Goal: Transaction & Acquisition: Purchase product/service

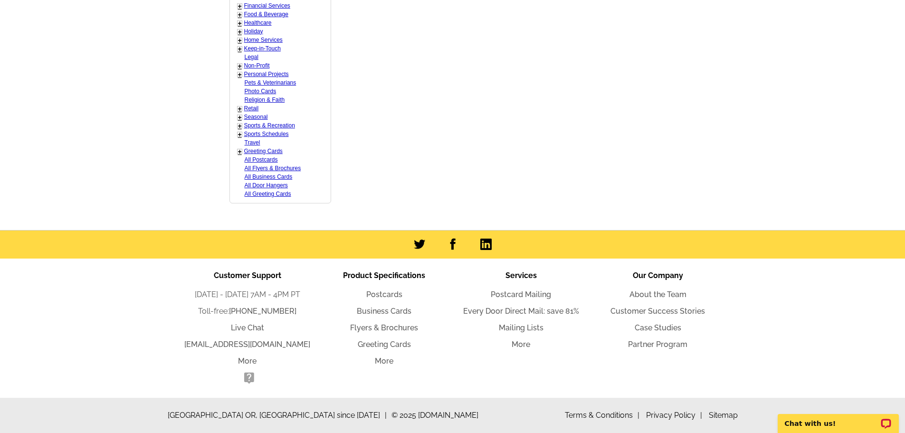
scroll to position [361, 0]
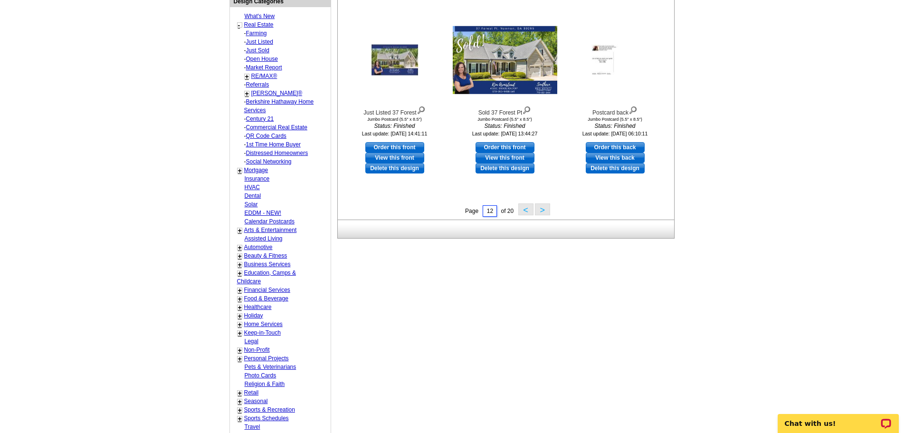
drag, startPoint x: 486, startPoint y: 211, endPoint x: 519, endPoint y: 208, distance: 32.9
click at [519, 208] on div "Page 12 of 20 < >" at bounding box center [508, 210] width 336 height 14
type input "1"
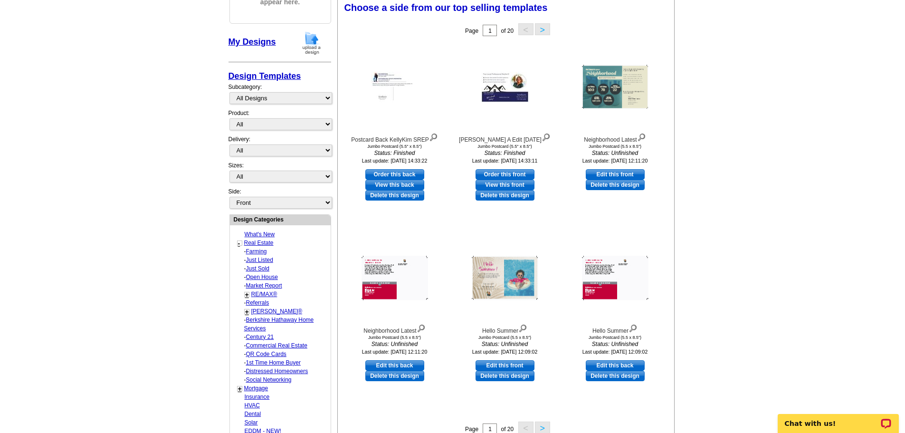
scroll to position [141, 0]
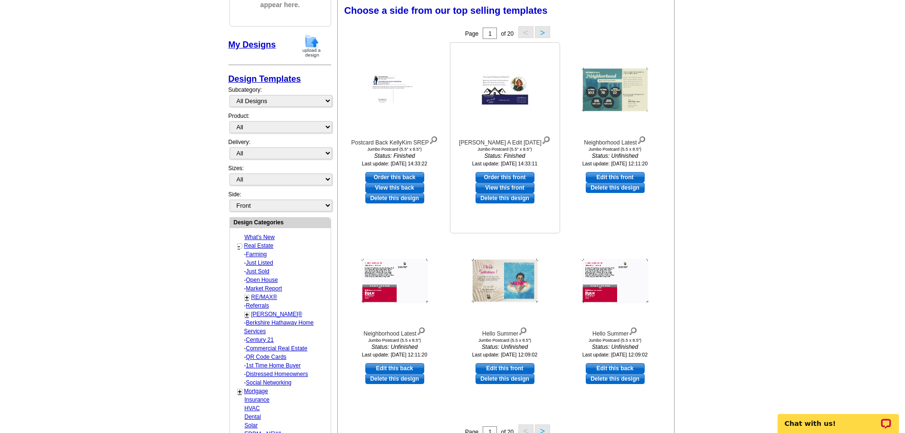
click at [491, 81] on img at bounding box center [504, 90] width 47 height 30
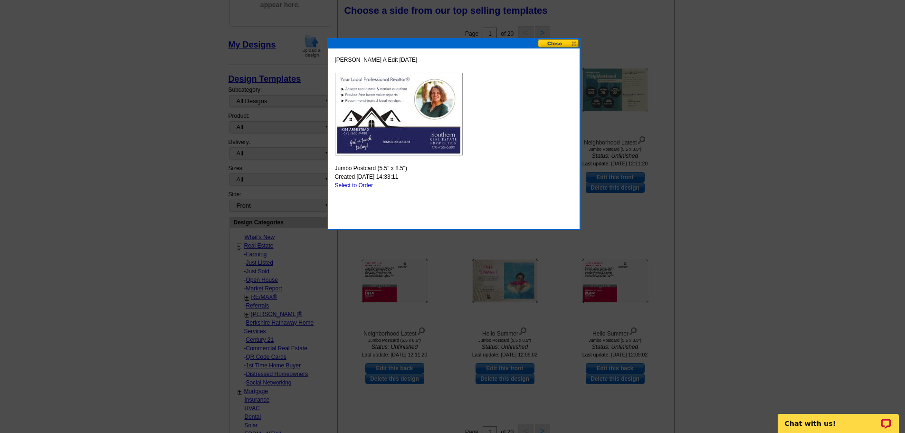
click at [557, 46] on button at bounding box center [559, 43] width 42 height 9
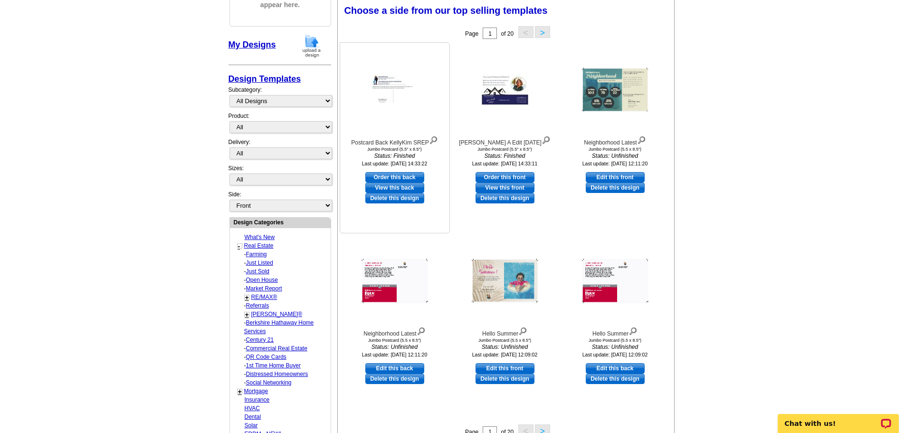
scroll to position [0, 0]
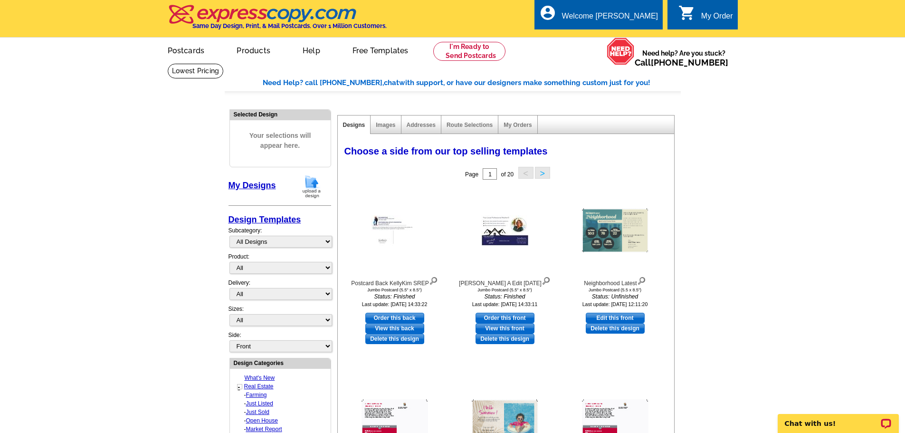
click at [309, 185] on img at bounding box center [311, 186] width 25 height 24
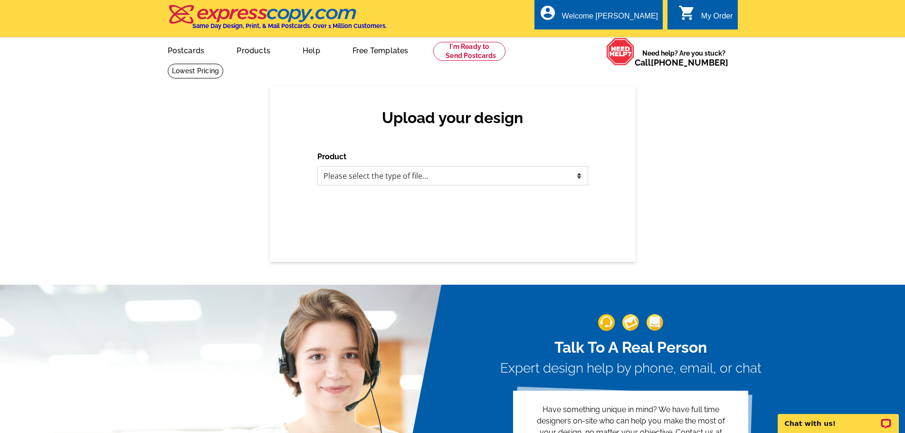
click at [579, 179] on select "Please select the type of file... Postcards Business Cards Letters and flyers G…" at bounding box center [452, 175] width 271 height 19
select select "1"
click at [317, 167] on select "Please select the type of file... Postcards Business Cards Letters and flyers G…" at bounding box center [452, 175] width 271 height 19
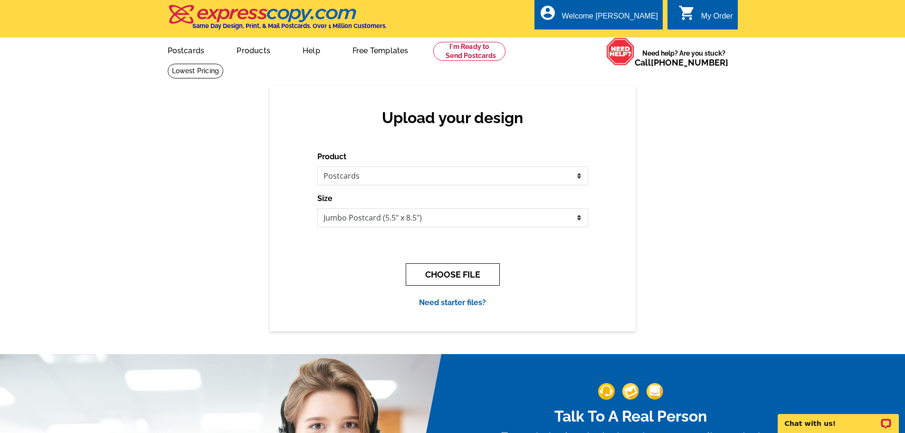
click at [451, 274] on button "CHOOSE FILE" at bounding box center [453, 274] width 94 height 22
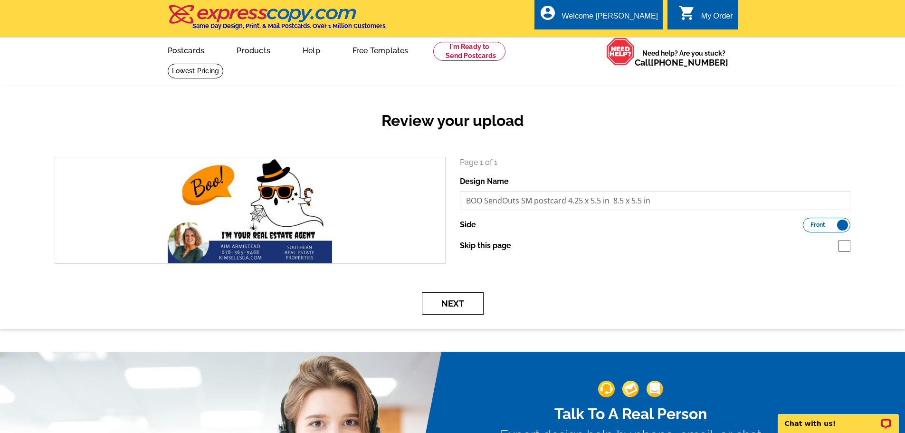
click at [464, 311] on button "Next" at bounding box center [453, 303] width 62 height 22
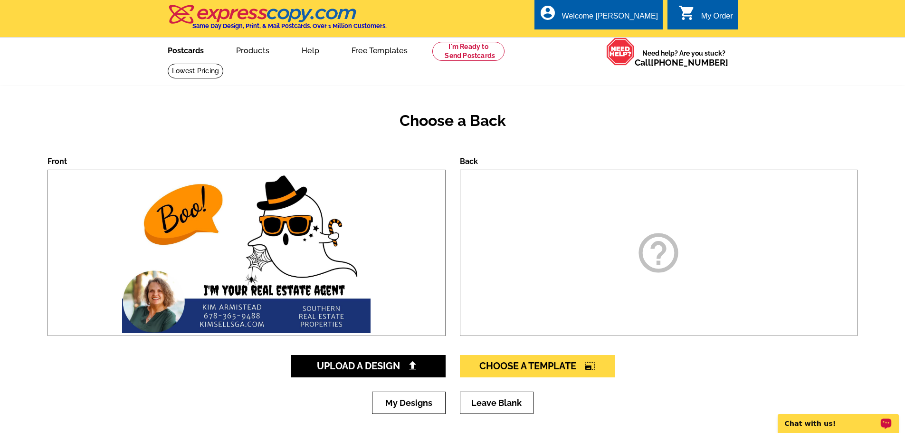
click at [183, 49] on link "Postcards" at bounding box center [185, 49] width 66 height 22
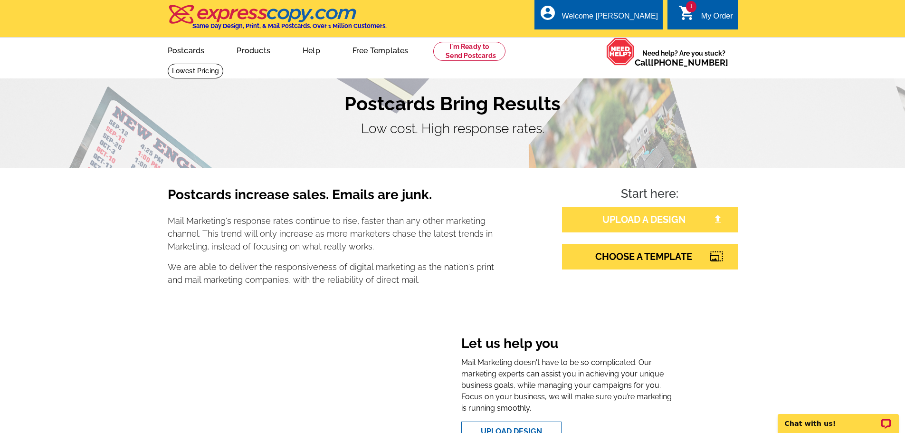
click at [669, 217] on link "UPLOAD A DESIGN" at bounding box center [650, 220] width 176 height 26
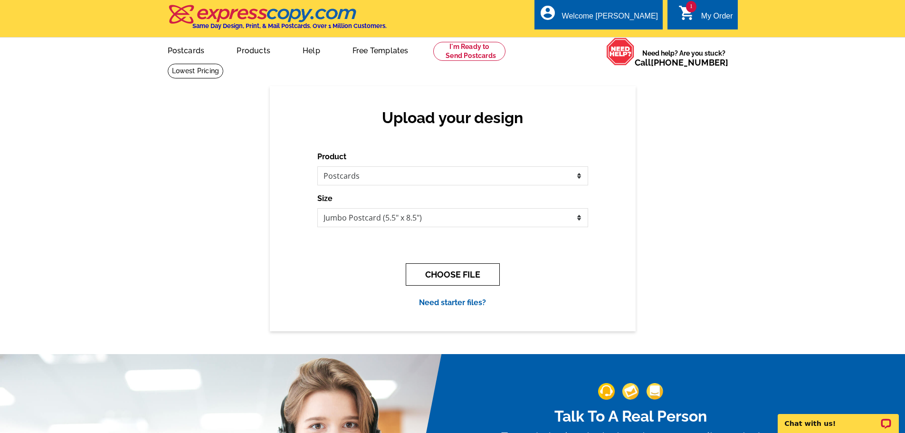
click at [452, 278] on button "CHOOSE FILE" at bounding box center [453, 274] width 94 height 22
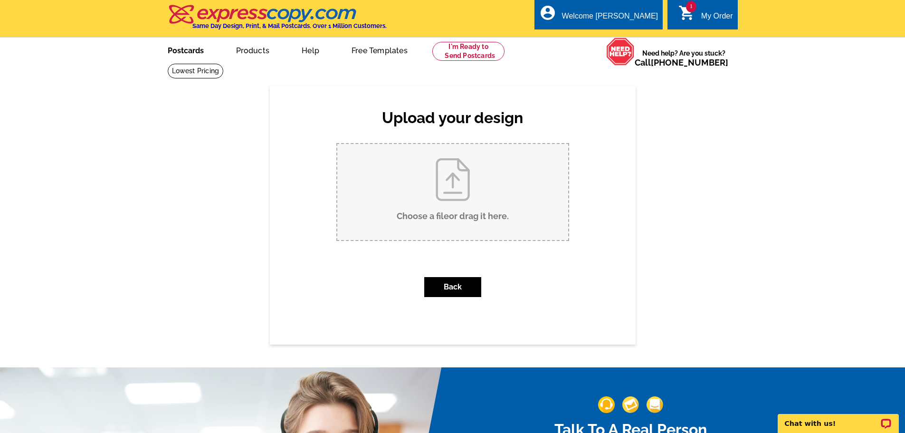
click at [190, 49] on link "Postcards" at bounding box center [185, 49] width 66 height 22
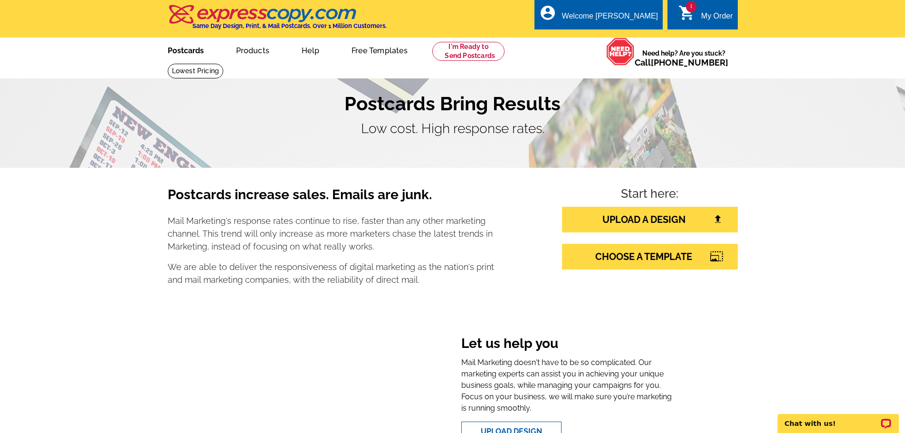
click at [190, 50] on link "Postcards" at bounding box center [185, 49] width 66 height 22
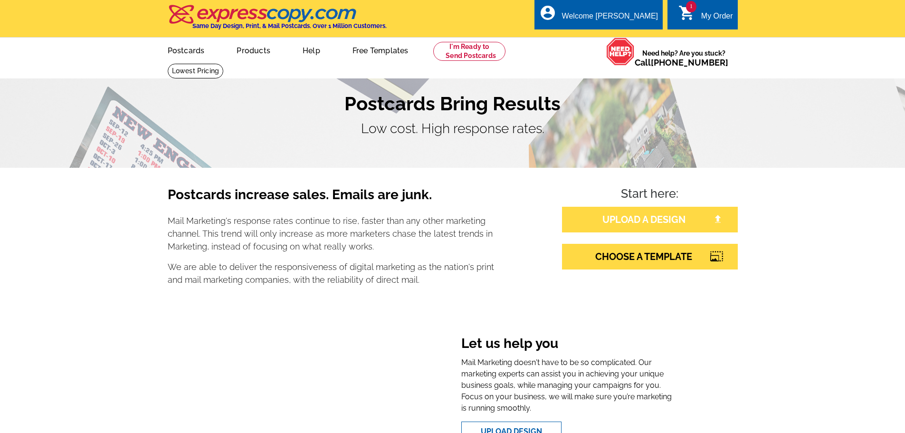
click at [645, 223] on link "UPLOAD A DESIGN" at bounding box center [650, 220] width 176 height 26
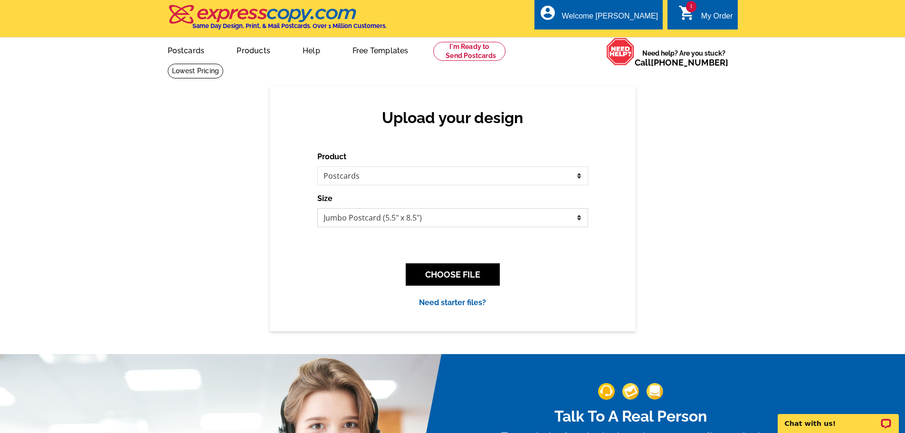
click at [510, 216] on select "Jumbo Postcard (5.5" x 8.5") Regular Postcard (4.25" x 5.6") Panoramic Postcard…" at bounding box center [452, 217] width 271 height 19
click at [377, 219] on select "Jumbo Postcard (5.5" x 8.5") Regular Postcard (4.25" x 5.6") Panoramic Postcard…" at bounding box center [452, 217] width 271 height 19
click at [478, 273] on button "CHOOSE FILE" at bounding box center [453, 274] width 94 height 22
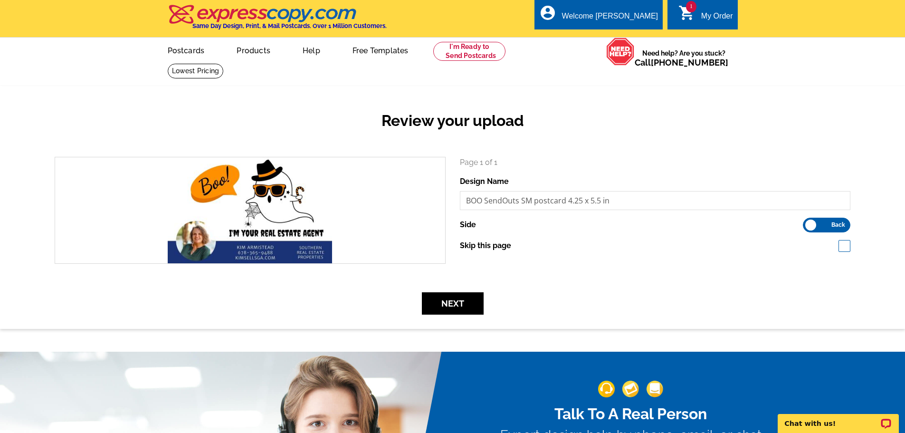
click at [680, 6] on icon "shopping_cart" at bounding box center [686, 12] width 17 height 17
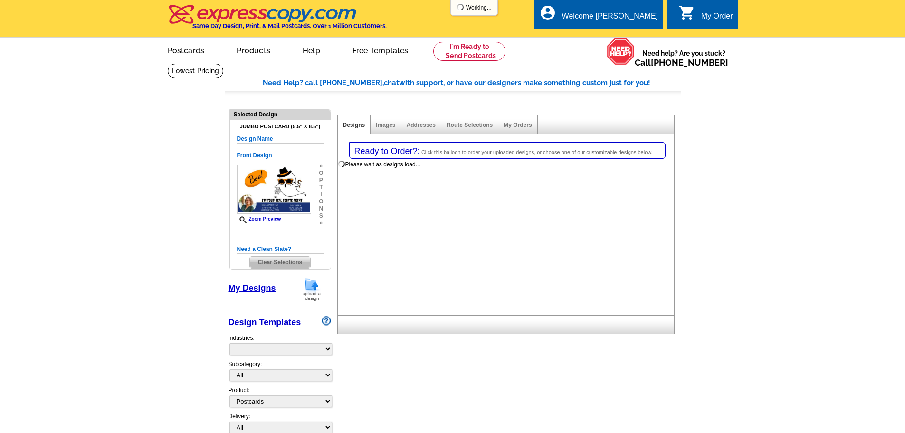
select select "1"
select select "2"
select select "back"
select select "785"
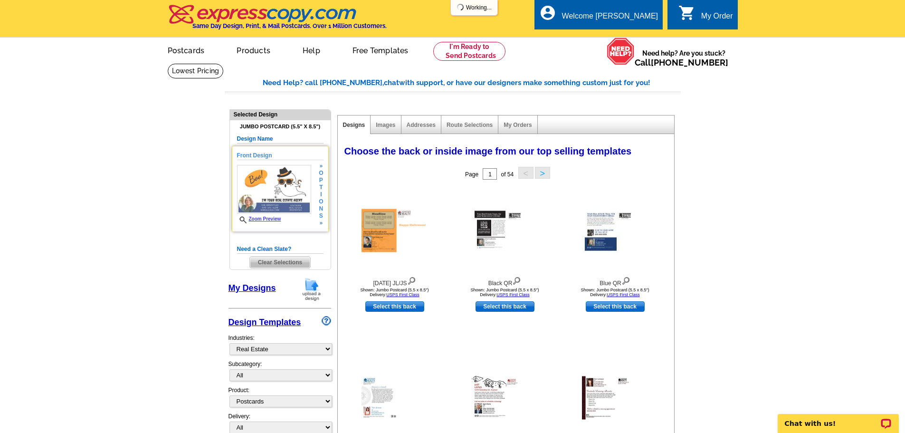
click at [283, 187] on img at bounding box center [274, 189] width 74 height 49
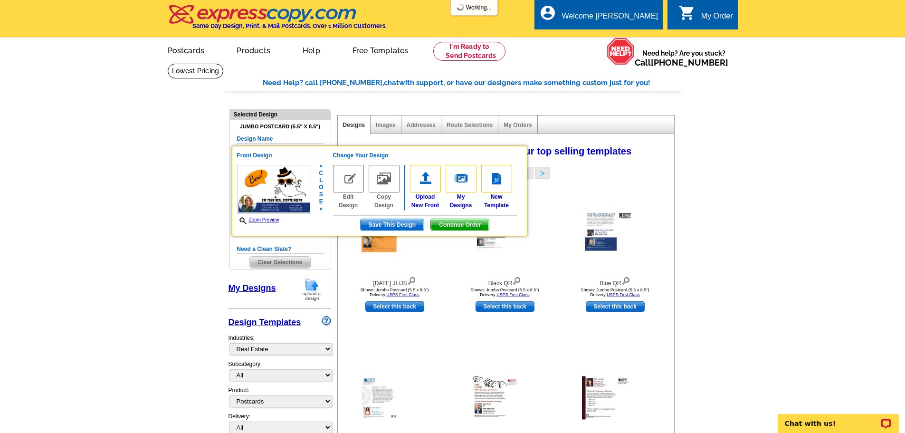
click at [283, 190] on img at bounding box center [274, 189] width 74 height 49
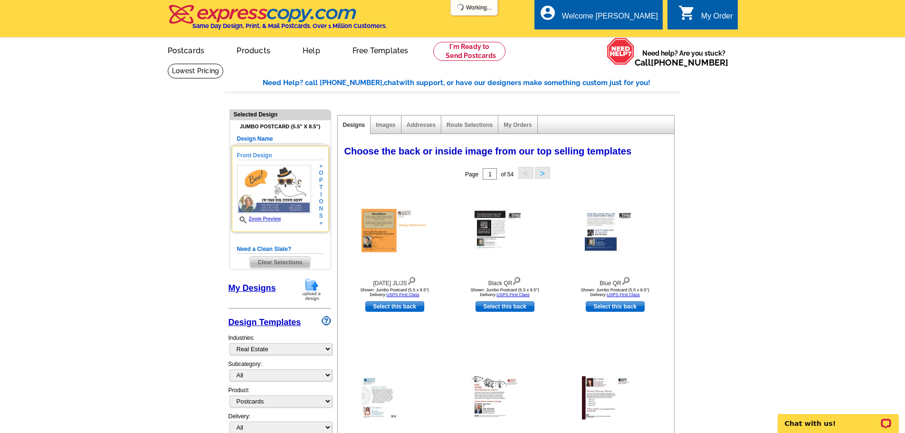
click at [283, 190] on img at bounding box center [274, 189] width 74 height 49
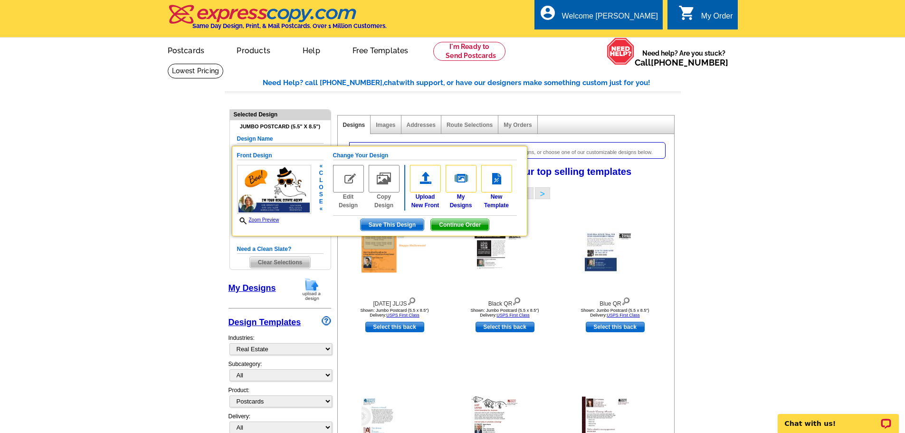
click at [280, 191] on img at bounding box center [274, 189] width 74 height 49
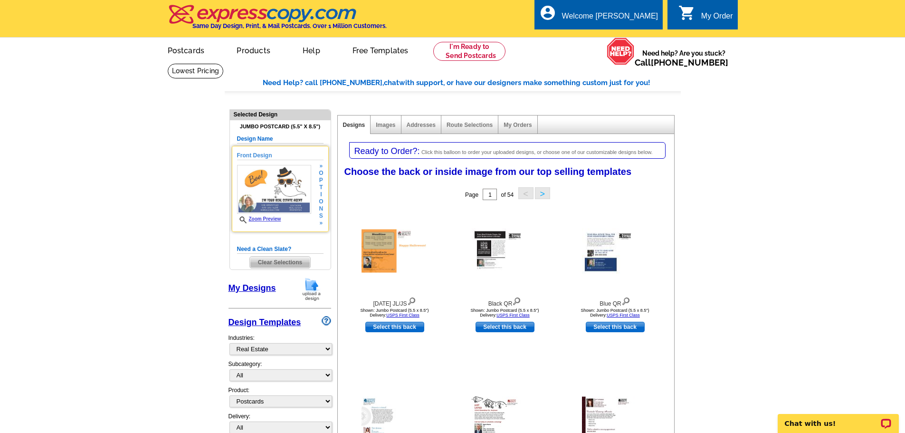
click at [277, 220] on link "Zoom Preview" at bounding box center [259, 218] width 44 height 5
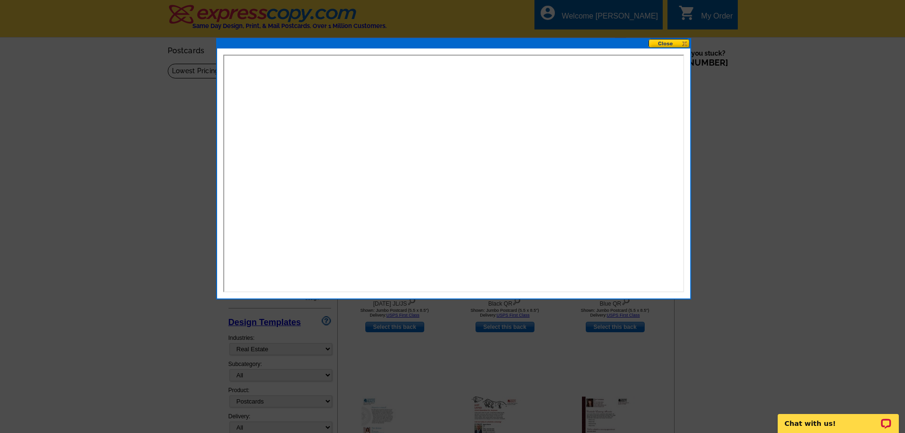
click at [666, 44] on button at bounding box center [669, 43] width 42 height 9
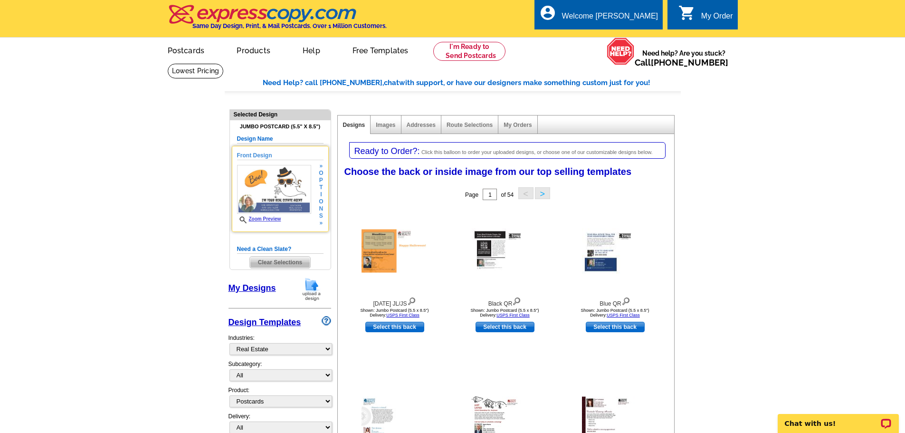
click at [266, 220] on link "Zoom Preview" at bounding box center [259, 218] width 44 height 5
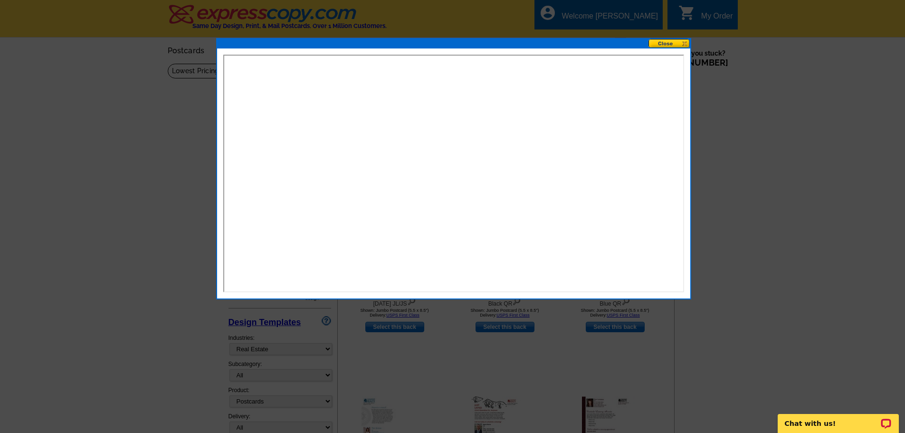
click at [657, 44] on button at bounding box center [669, 43] width 42 height 9
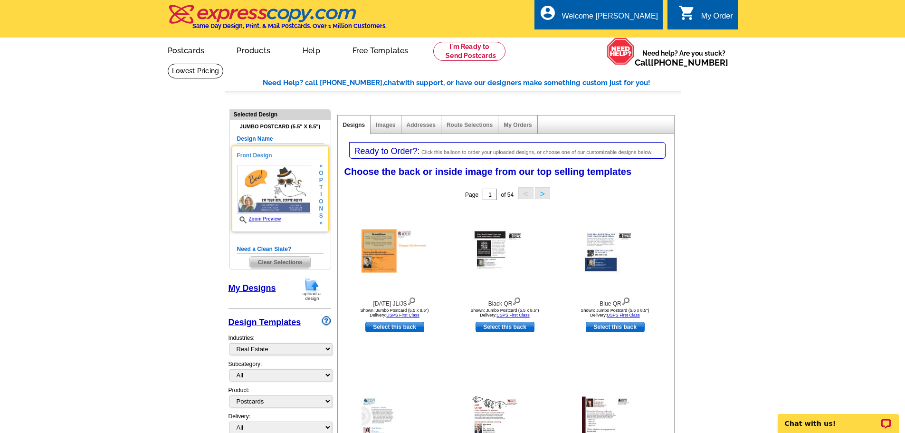
click at [321, 195] on span "i" at bounding box center [321, 194] width 4 height 7
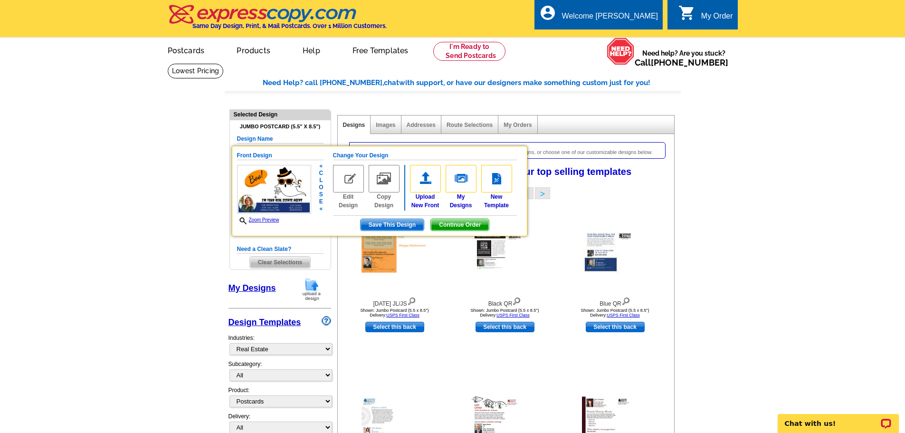
click at [351, 177] on img at bounding box center [348, 179] width 31 height 28
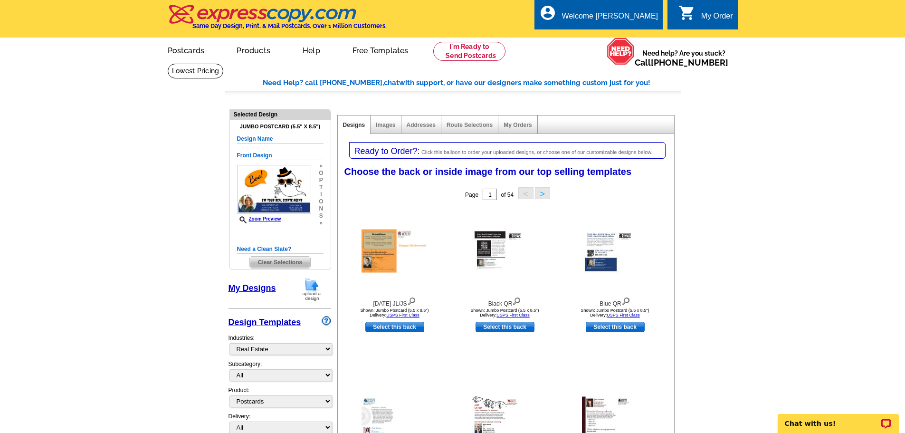
click at [293, 201] on img at bounding box center [274, 189] width 74 height 49
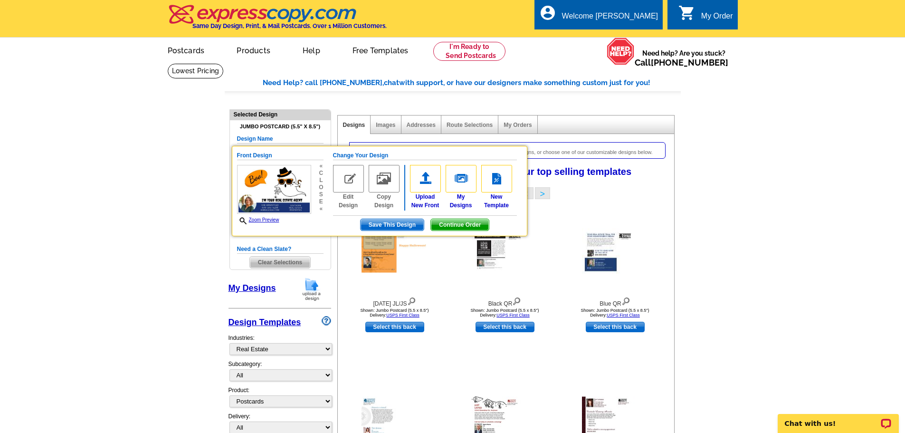
click at [293, 202] on img at bounding box center [274, 189] width 74 height 49
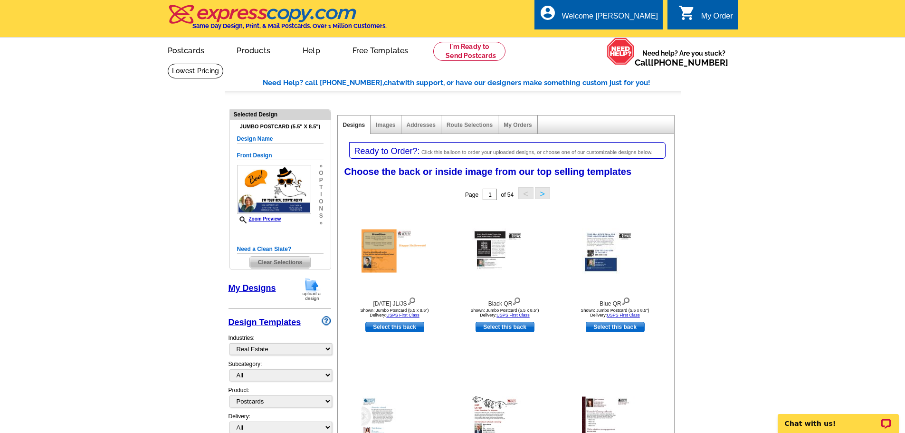
click at [293, 202] on img at bounding box center [274, 189] width 74 height 49
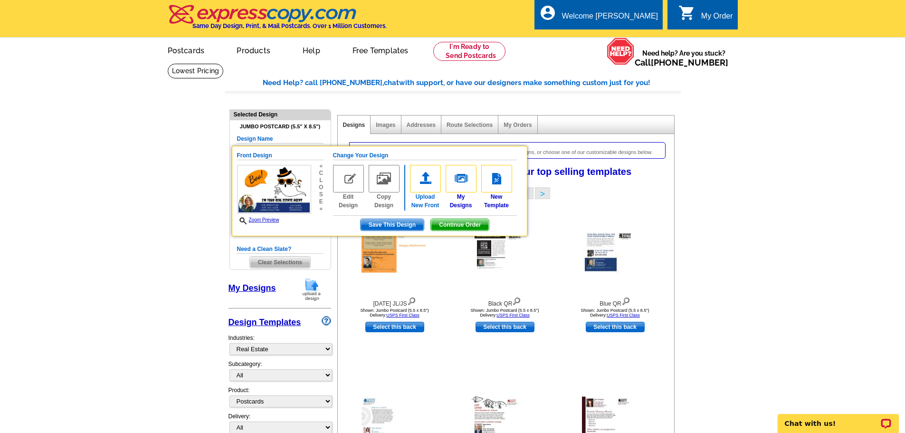
click at [418, 188] on img at bounding box center [425, 179] width 31 height 28
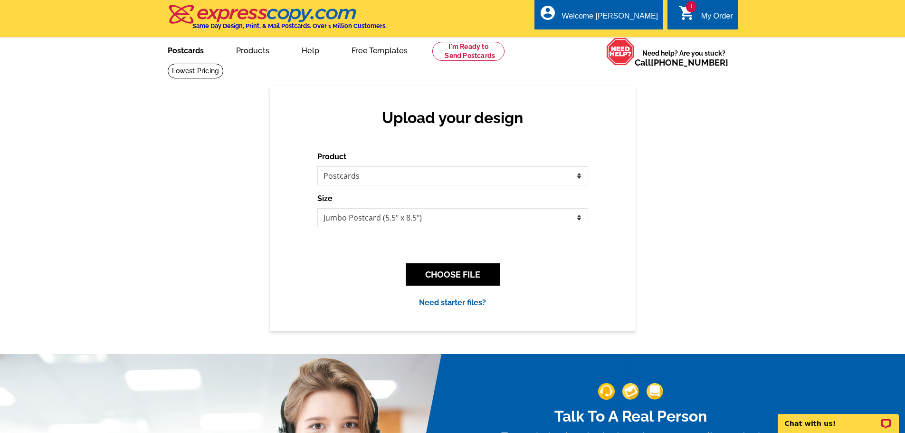
click at [182, 46] on link "Postcards" at bounding box center [185, 49] width 66 height 22
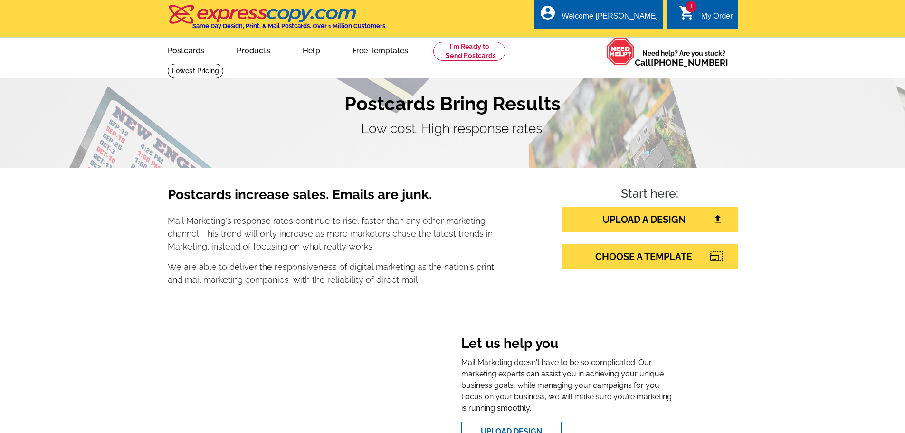
click at [688, 9] on span "1" at bounding box center [691, 6] width 10 height 11
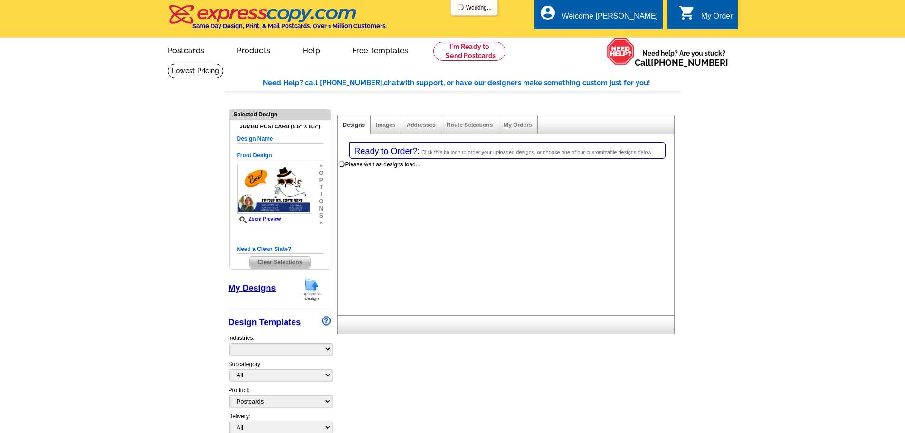
select select "1"
select select "2"
select select "back"
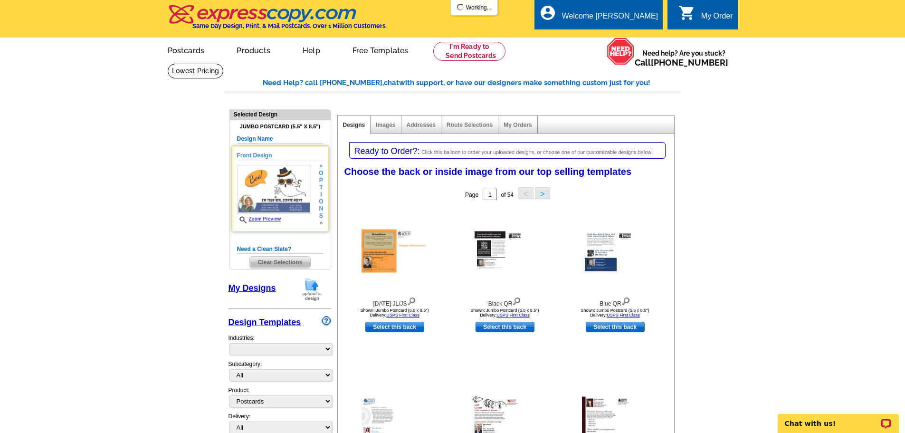
select select "785"
click at [283, 192] on img at bounding box center [274, 189] width 74 height 49
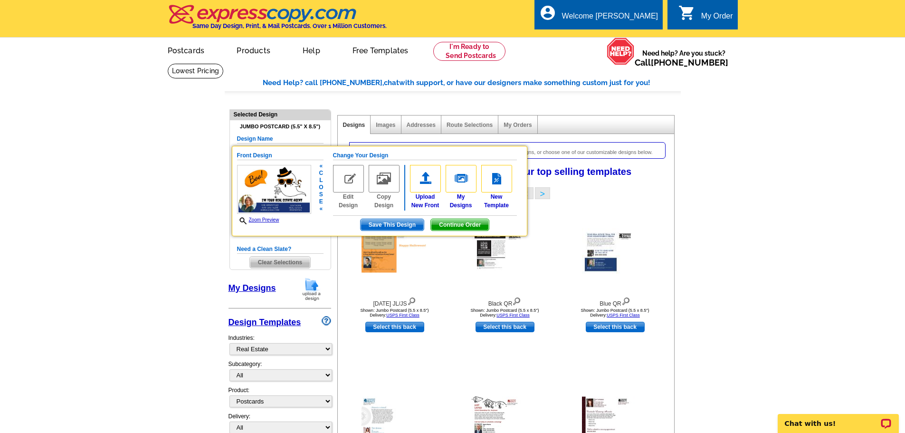
click at [473, 227] on span "Continue Order" at bounding box center [460, 224] width 58 height 11
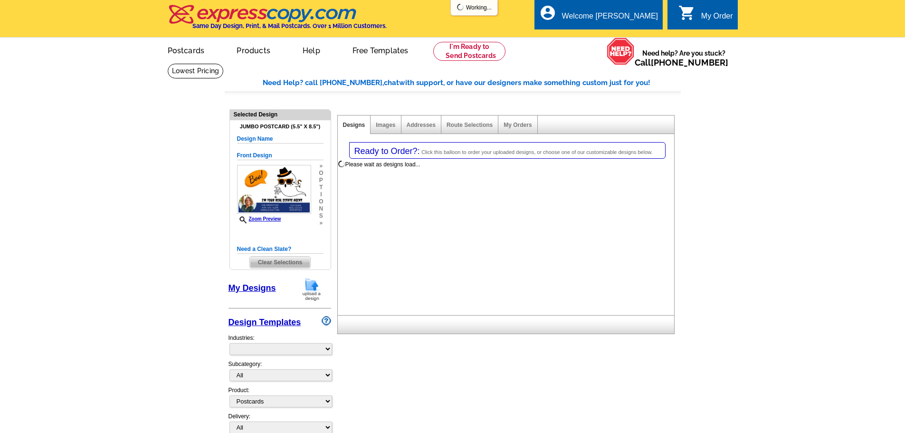
select select "1"
select select "2"
select select "back"
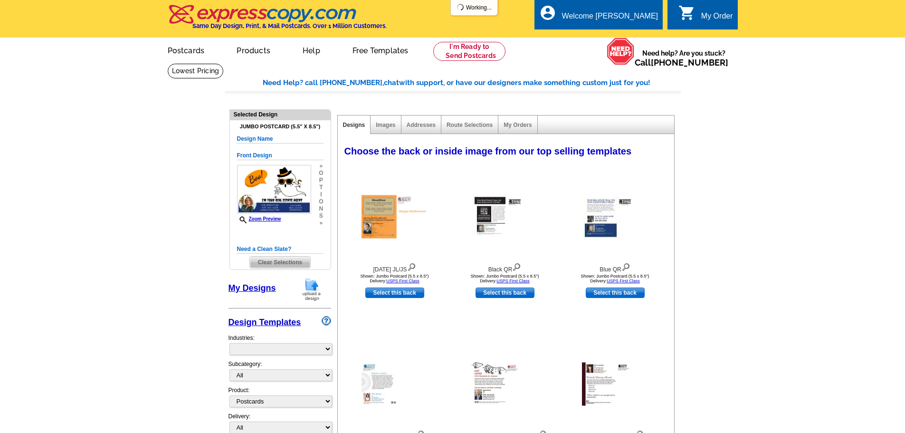
select select "785"
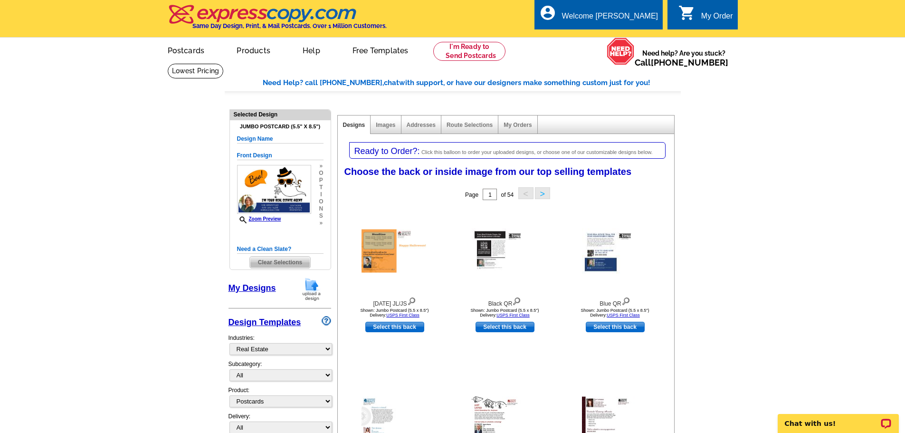
click at [253, 286] on link "My Designs" at bounding box center [251, 287] width 47 height 9
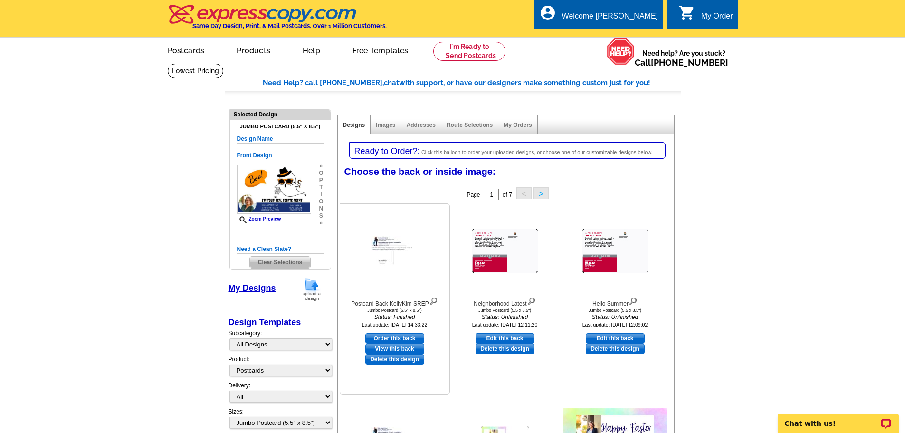
click at [389, 242] on img at bounding box center [394, 251] width 47 height 30
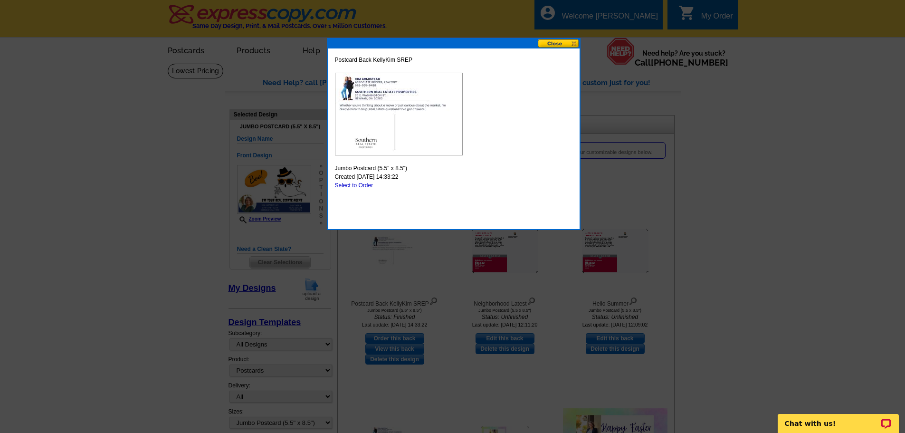
click at [348, 187] on link "Select to Order" at bounding box center [354, 185] width 38 height 7
select select "front"
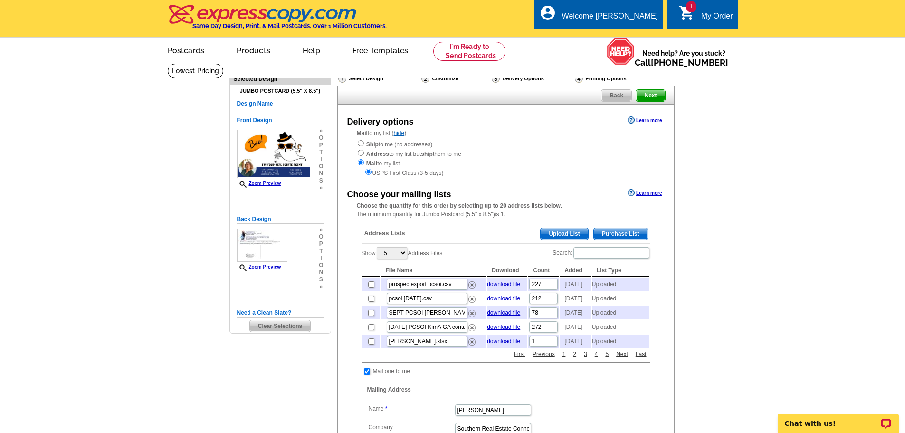
click at [556, 235] on span "Upload List" at bounding box center [563, 233] width 47 height 11
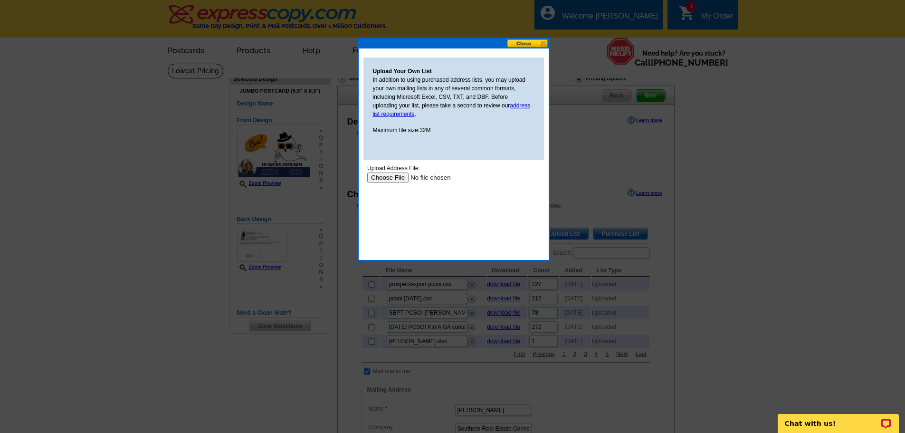
click at [382, 177] on input "file" at bounding box center [427, 177] width 120 height 10
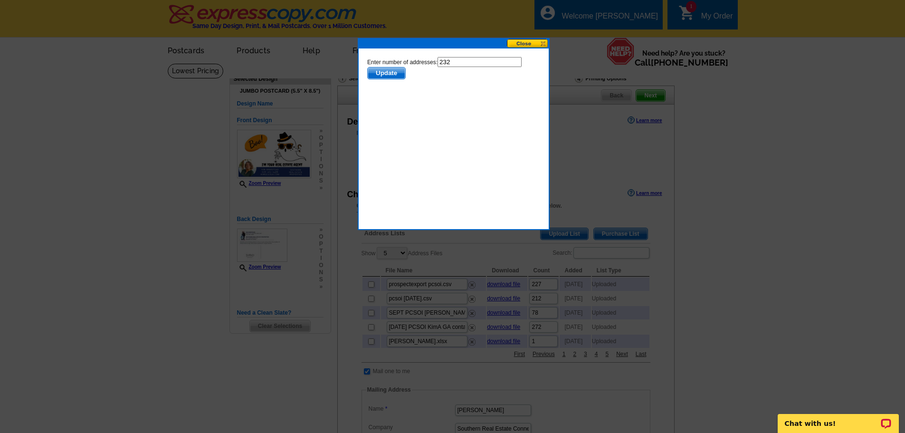
click at [385, 73] on span "Update" at bounding box center [386, 72] width 38 height 11
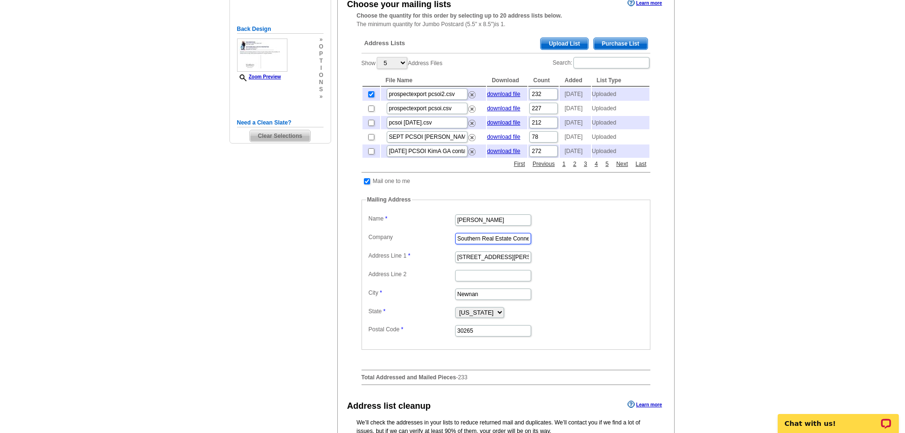
scroll to position [0, 18]
drag, startPoint x: 458, startPoint y: 254, endPoint x: 532, endPoint y: 268, distance: 75.1
click at [532, 268] on dl "Label Mail-To-Me Name [PERSON_NAME] Company Southern Real Estate Connections Ad…" at bounding box center [505, 274] width 279 height 125
drag, startPoint x: 525, startPoint y: 279, endPoint x: 432, endPoint y: 275, distance: 92.7
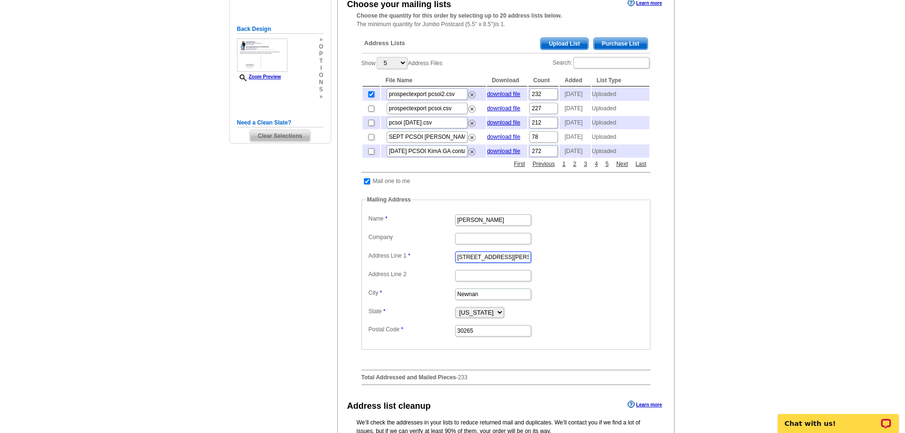
click at [432, 275] on dl "Label Mail-To-Me Name Kim Armistead Company Address Line 1 30 E. Washington St.…" at bounding box center [505, 274] width 279 height 125
type input "45 Firethorne Dr"
click at [365, 184] on input "checkbox" at bounding box center [367, 181] width 6 height 6
checkbox input "false"
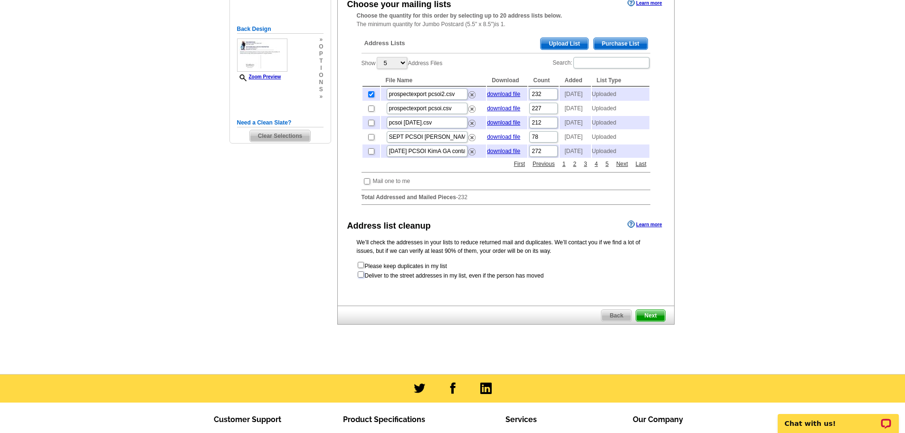
click at [361, 277] on input "checkbox" at bounding box center [361, 274] width 6 height 6
checkbox input "true"
radio input "true"
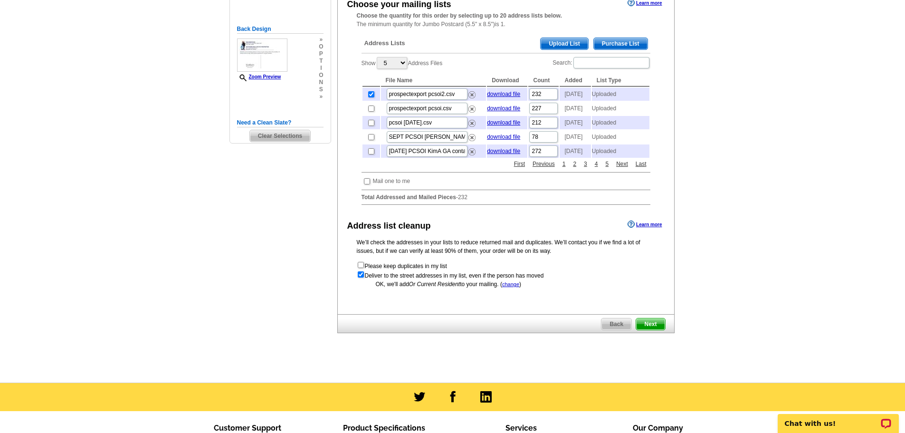
click at [646, 330] on span "Next" at bounding box center [650, 323] width 28 height 11
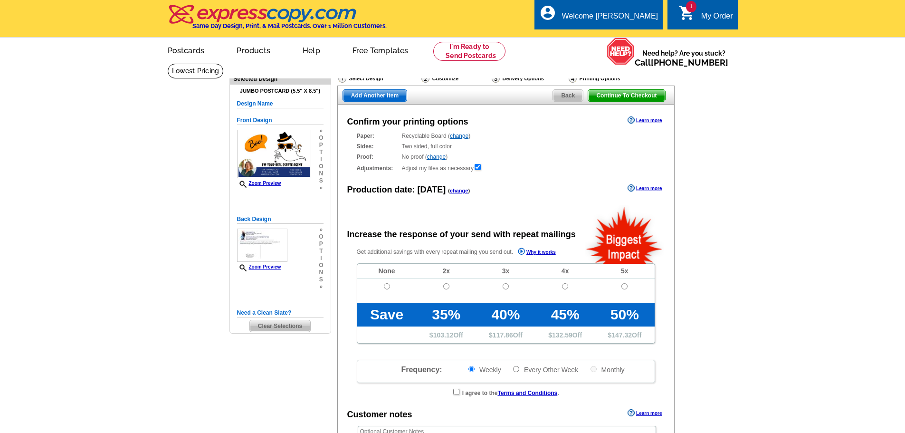
radio input "false"
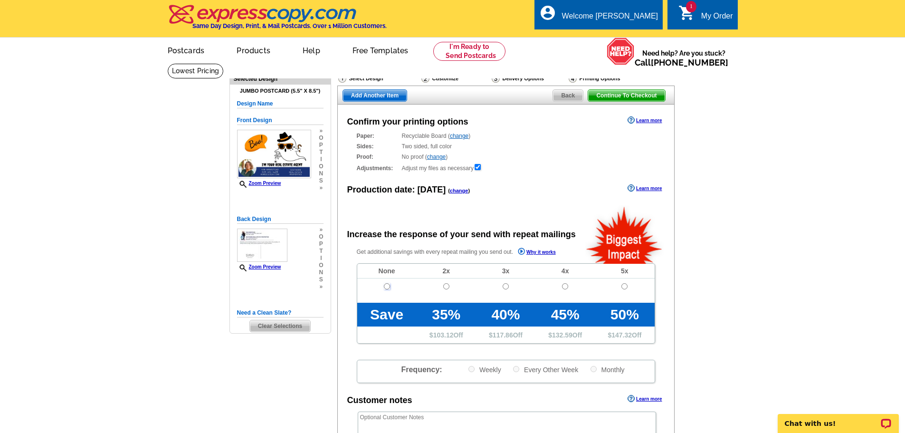
click at [385, 287] on input "radio" at bounding box center [387, 286] width 6 height 6
radio input "true"
click at [360, 95] on span "Add Another Item" at bounding box center [375, 95] width 64 height 11
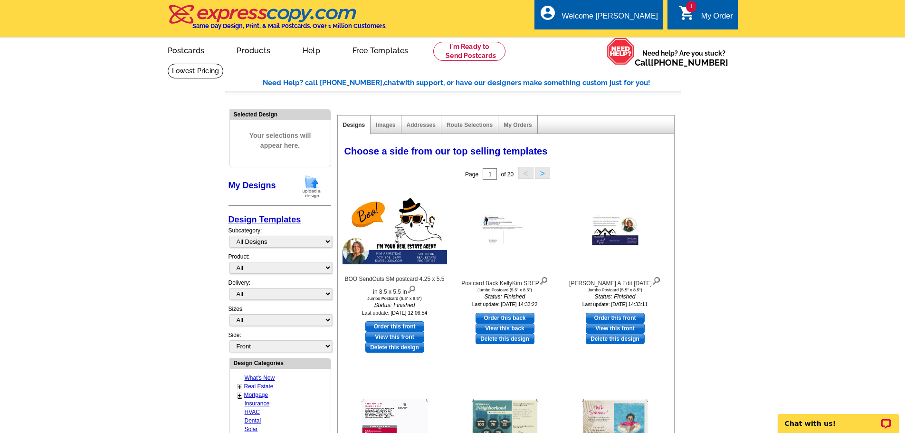
click at [309, 184] on img at bounding box center [311, 186] width 25 height 24
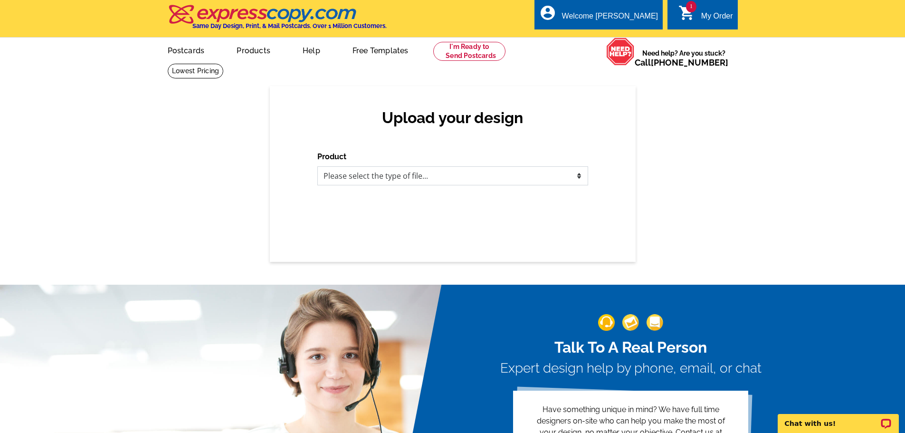
click at [578, 175] on select "Please select the type of file... Postcards Business Cards Letters and flyers G…" at bounding box center [452, 175] width 271 height 19
select select "1"
click at [317, 167] on select "Please select the type of file... Postcards Business Cards Letters and flyers G…" at bounding box center [452, 175] width 271 height 19
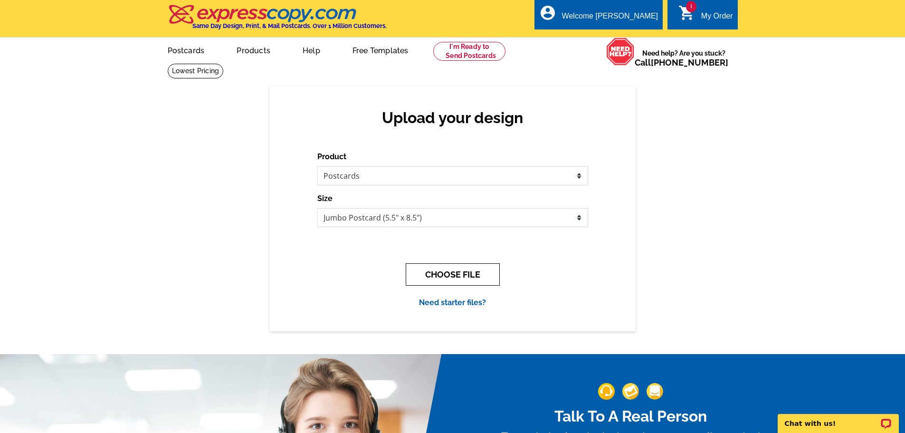
click at [454, 281] on button "CHOOSE FILE" at bounding box center [453, 274] width 94 height 22
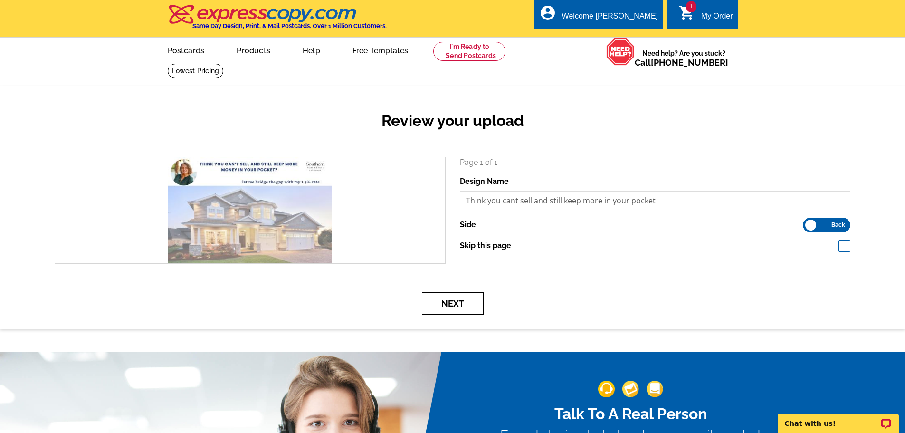
click at [464, 305] on button "Next" at bounding box center [453, 303] width 62 height 22
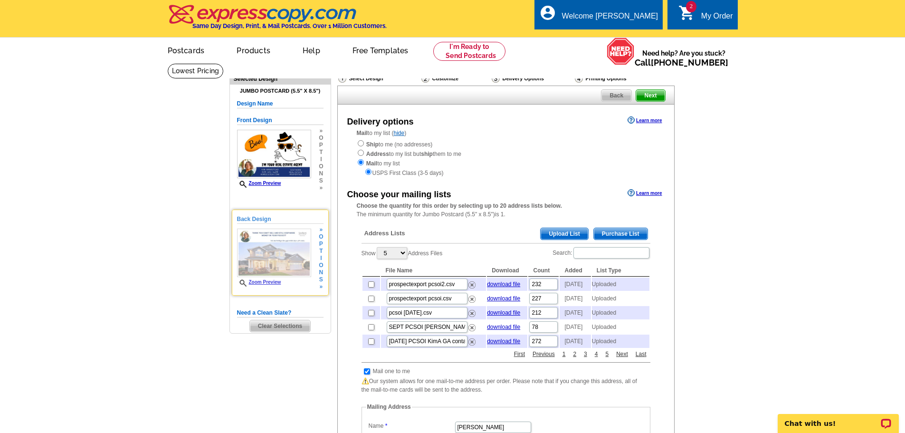
click at [270, 222] on h5 "Back Design" at bounding box center [280, 219] width 86 height 9
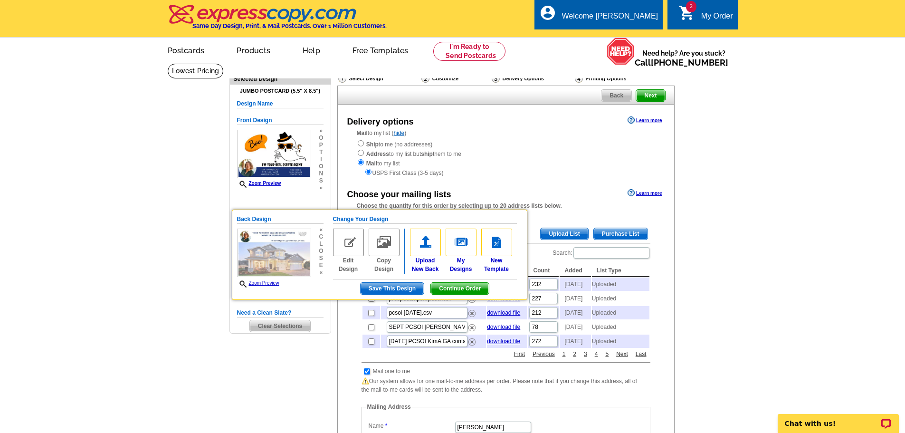
click at [521, 156] on div "Ship to me (no addresses) Address to my list but ship them to me Mail to my lis…" at bounding box center [506, 158] width 298 height 38
click at [354, 218] on h5 "Change Your Design" at bounding box center [425, 219] width 184 height 9
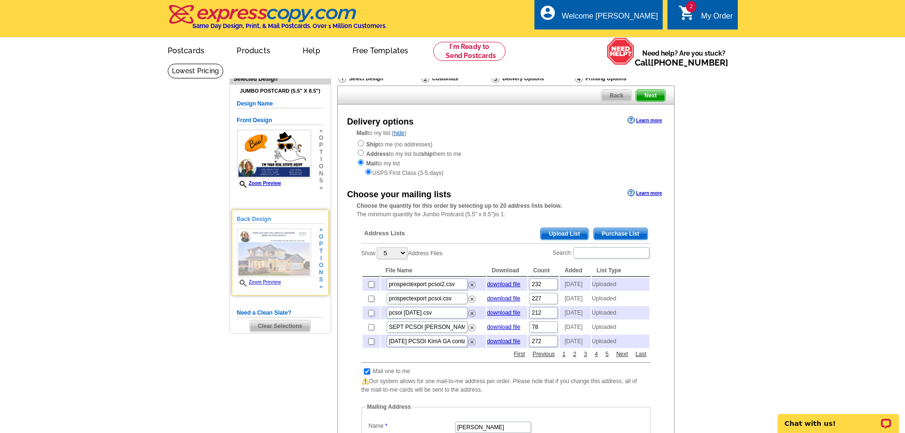
click at [320, 290] on span "»" at bounding box center [321, 286] width 4 height 7
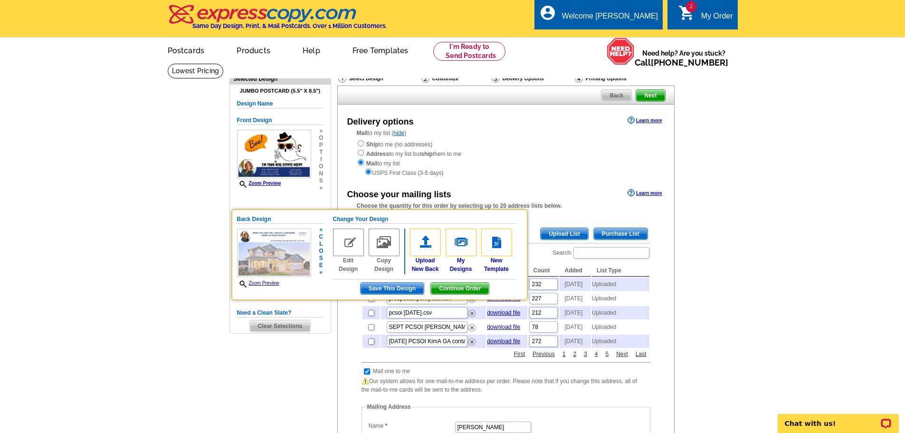
click at [123, 216] on main "Need Help? call 800-260-5887, chat with support, or have our designers make som…" at bounding box center [452, 381] width 905 height 637
click at [422, 246] on img at bounding box center [425, 242] width 31 height 28
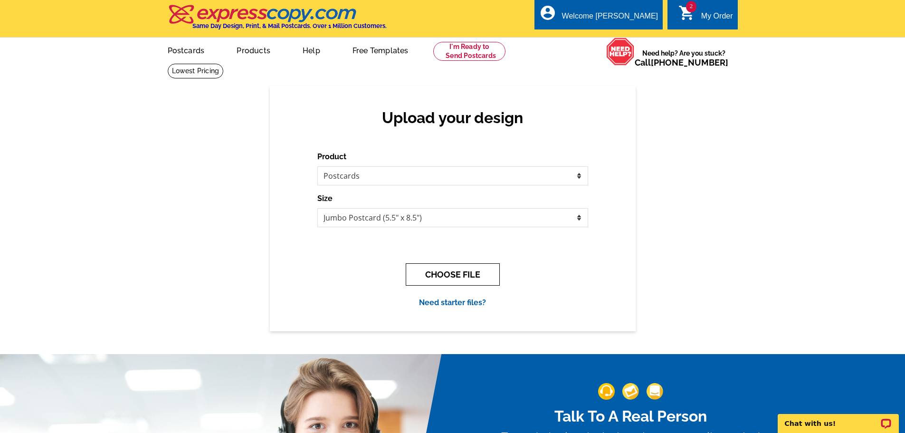
click at [448, 270] on button "CHOOSE FILE" at bounding box center [453, 274] width 94 height 22
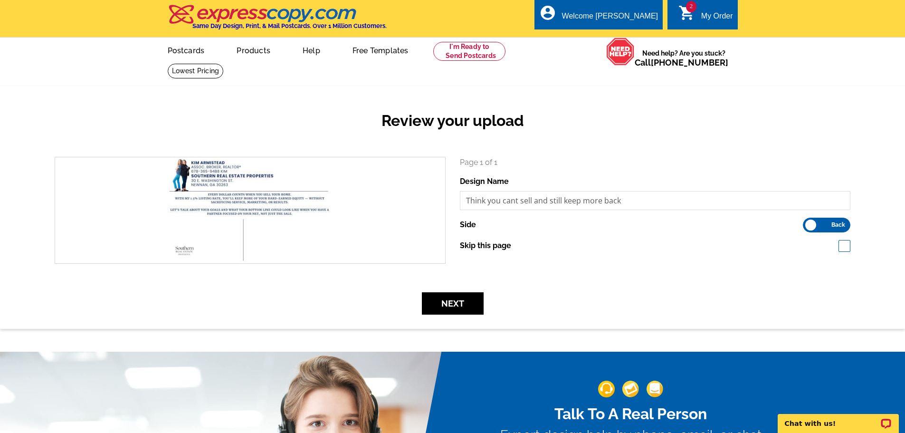
click at [837, 226] on span "Back" at bounding box center [838, 224] width 14 height 5
click at [807, 222] on input "Front Back" at bounding box center [807, 222] width 0 height 0
click at [838, 226] on label "Front Back" at bounding box center [826, 225] width 47 height 15
click at [807, 222] on input "Front Back" at bounding box center [807, 222] width 0 height 0
click at [472, 299] on button "Next" at bounding box center [453, 303] width 62 height 22
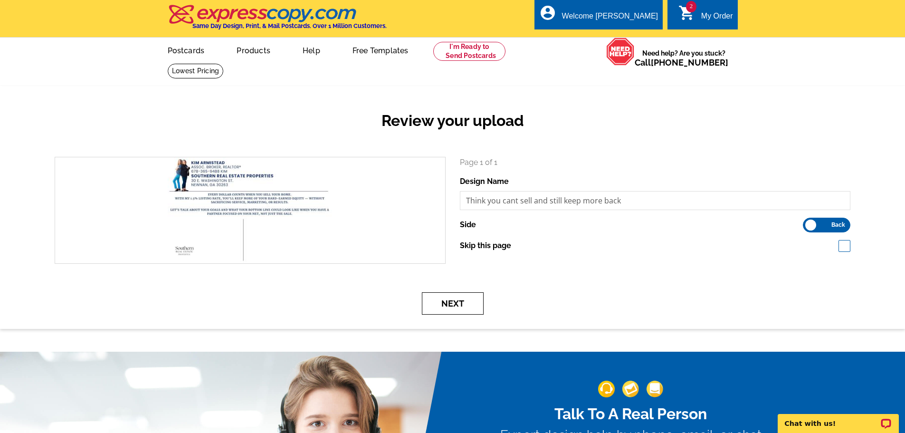
click at [452, 305] on button "Next" at bounding box center [453, 303] width 62 height 22
click at [460, 300] on button "Next" at bounding box center [453, 303] width 62 height 22
click at [844, 246] on span at bounding box center [844, 246] width 12 height 12
checkbox input "true"
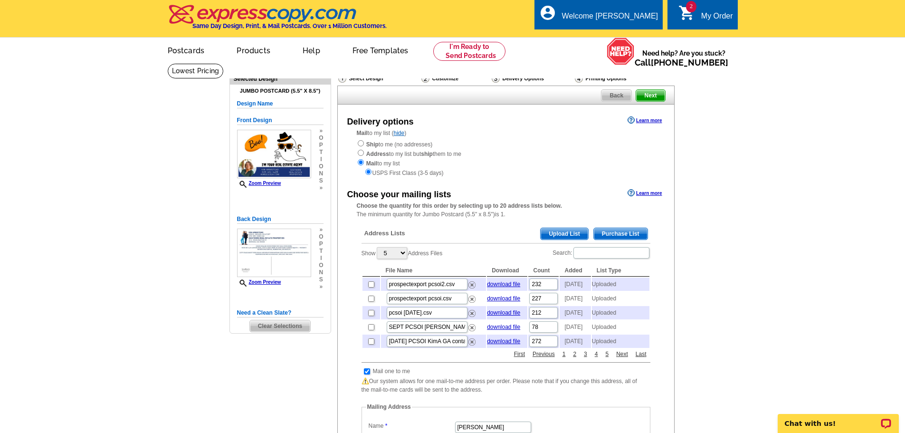
click at [89, 309] on main "Need Help? call 800-260-5887, chat with support, or have our designers make som…" at bounding box center [452, 381] width 905 height 637
click at [190, 46] on link "Postcards" at bounding box center [185, 49] width 66 height 22
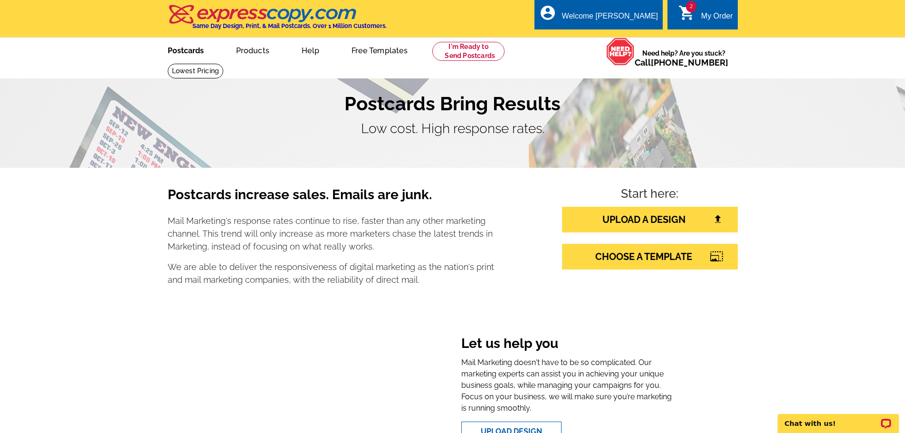
click at [186, 51] on link "Postcards" at bounding box center [185, 49] width 66 height 22
click at [607, 215] on link "UPLOAD A DESIGN" at bounding box center [650, 220] width 176 height 26
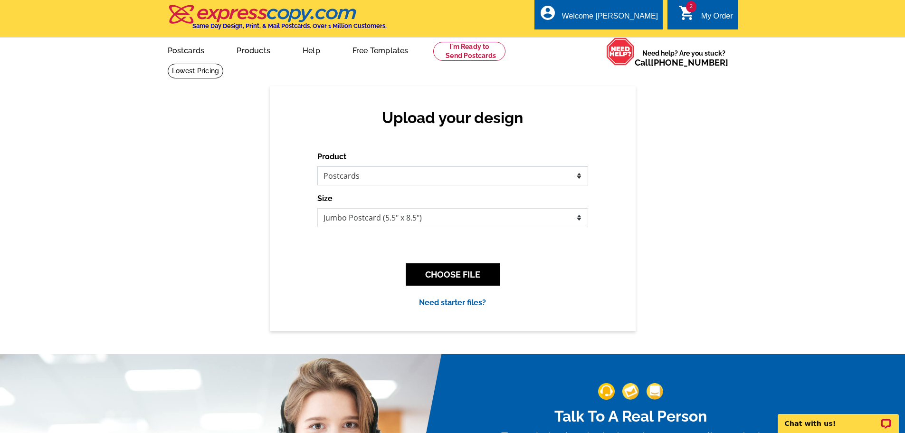
click at [391, 178] on select "Please select the type of file... Postcards Business Cards Letters and flyers G…" at bounding box center [452, 175] width 271 height 19
click at [317, 167] on select "Please select the type of file... Postcards Business Cards Letters and flyers G…" at bounding box center [452, 175] width 271 height 19
click at [457, 280] on button "CHOOSE FILE" at bounding box center [453, 274] width 94 height 22
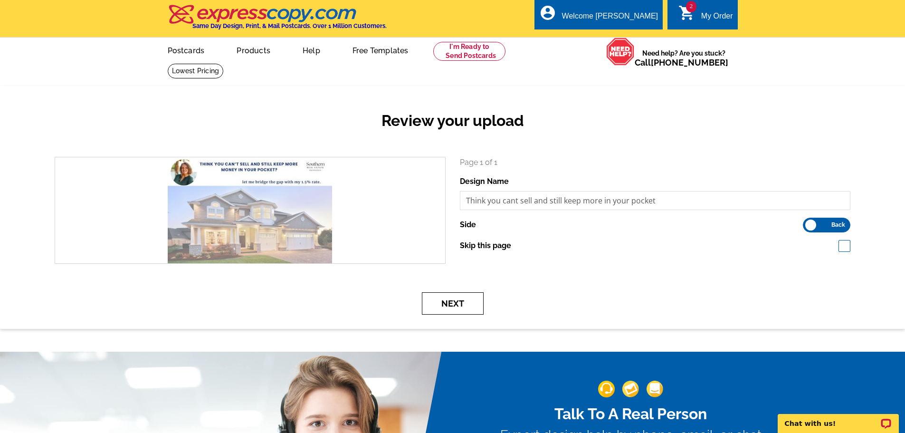
click at [453, 305] on button "Next" at bounding box center [453, 303] width 62 height 22
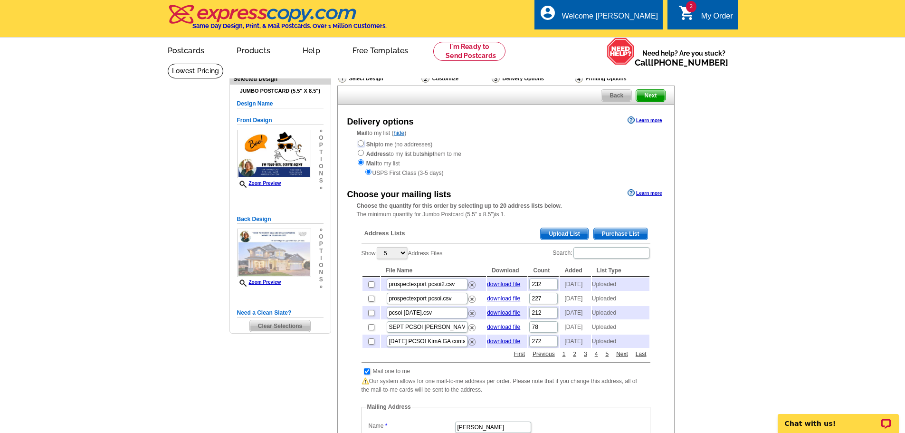
click at [361, 143] on input "radio" at bounding box center [361, 143] width 6 height 6
radio input "true"
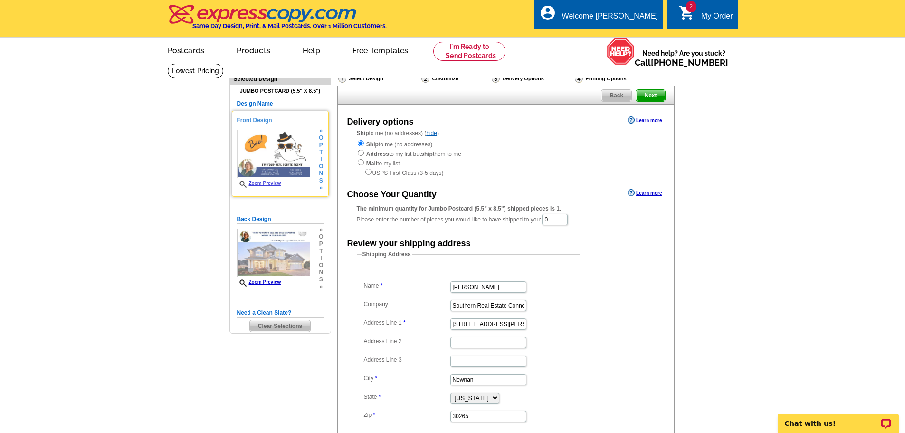
click at [257, 120] on h5 "Front Design" at bounding box center [280, 120] width 86 height 9
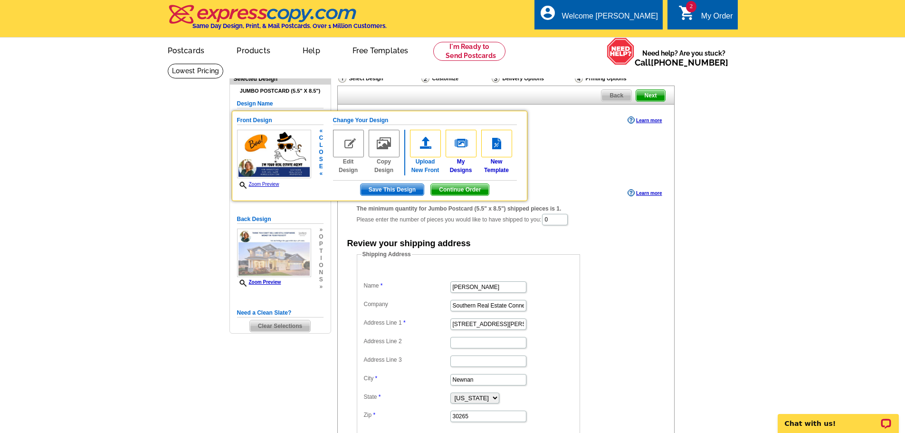
click at [423, 144] on img at bounding box center [425, 144] width 31 height 28
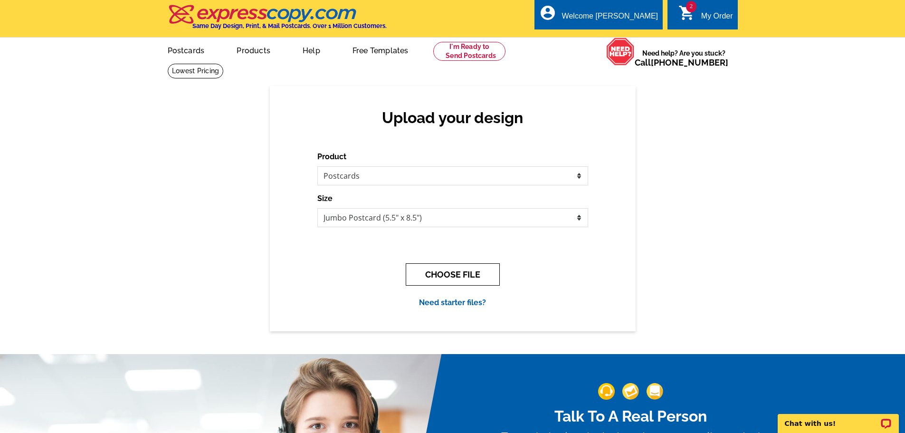
click at [446, 271] on button "CHOOSE FILE" at bounding box center [453, 274] width 94 height 22
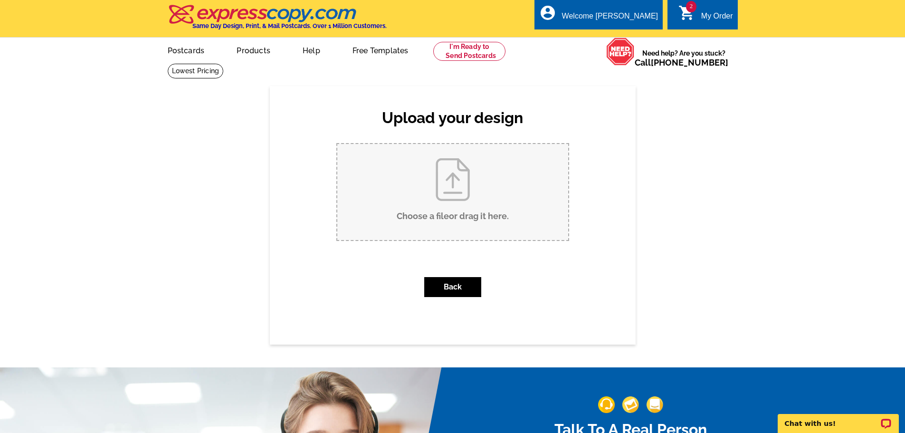
click at [436, 184] on input "Choose a file or drag it here ." at bounding box center [452, 192] width 231 height 96
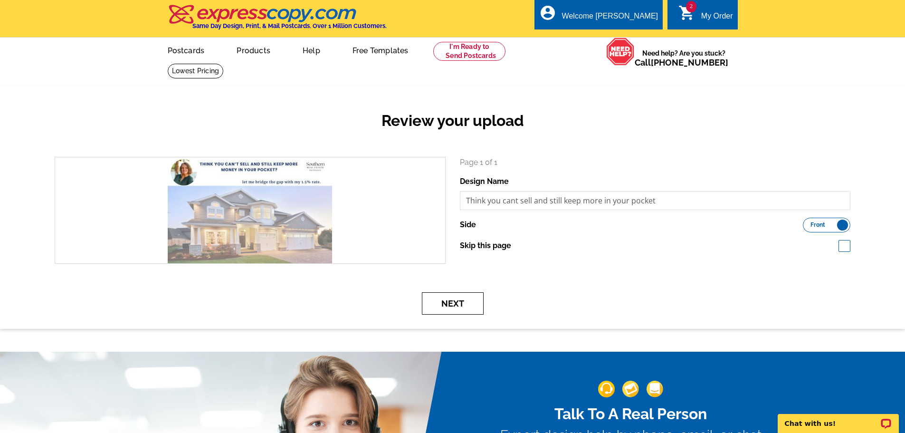
click at [475, 306] on button "Next" at bounding box center [453, 303] width 62 height 22
click at [843, 245] on span at bounding box center [844, 246] width 12 height 12
checkbox input "true"
click at [463, 306] on button "Next" at bounding box center [453, 303] width 62 height 22
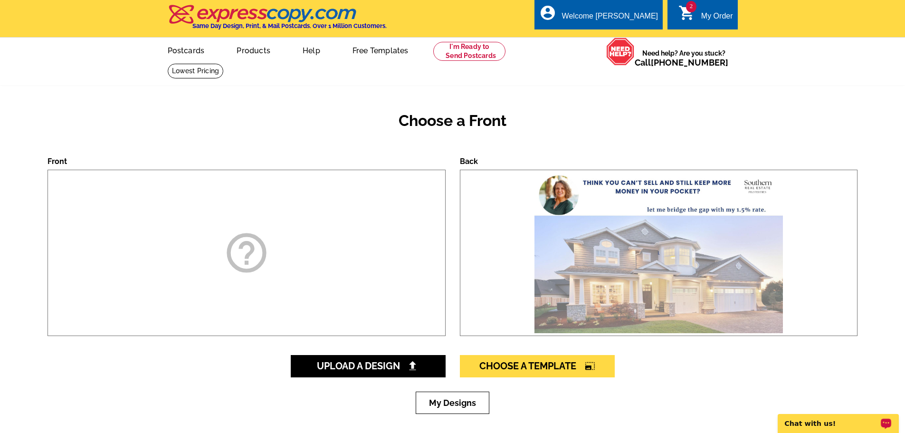
click at [463, 162] on label "Back" at bounding box center [469, 161] width 18 height 9
click at [552, 227] on img at bounding box center [658, 252] width 253 height 165
click at [553, 228] on img at bounding box center [658, 252] width 253 height 165
click at [188, 50] on link "Postcards" at bounding box center [185, 49] width 66 height 22
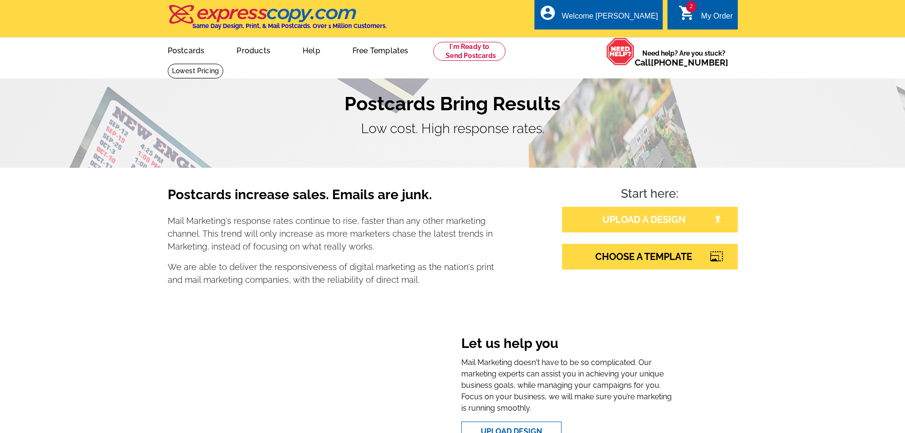
click at [631, 221] on link "UPLOAD A DESIGN" at bounding box center [650, 220] width 176 height 26
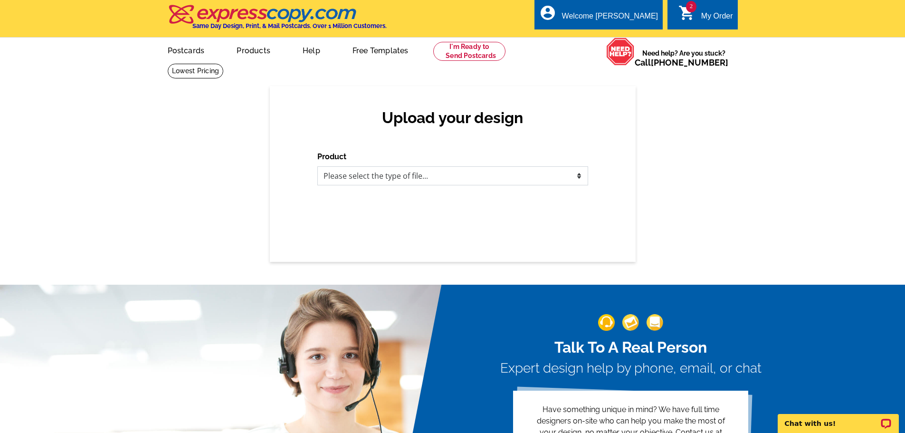
click at [489, 174] on select "Please select the type of file... Postcards Business Cards Letters and flyers G…" at bounding box center [452, 175] width 271 height 19
select select "1"
click at [317, 167] on select "Please select the type of file... Postcards Business Cards Letters and flyers G…" at bounding box center [452, 175] width 271 height 19
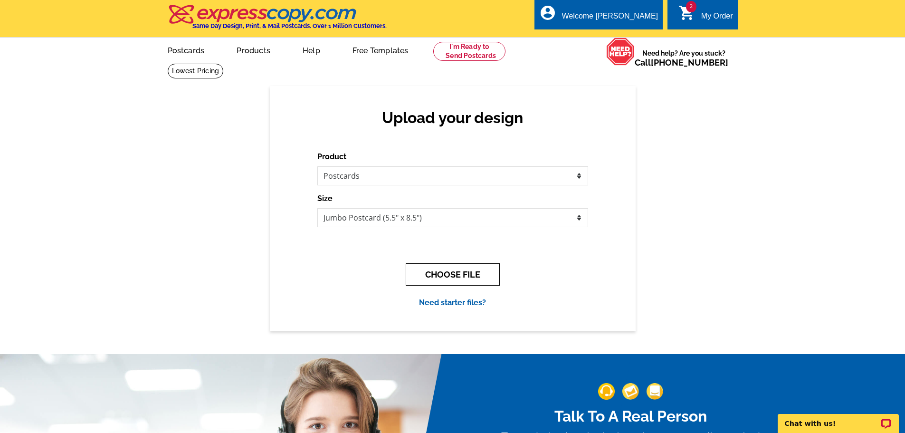
click at [450, 277] on button "CHOOSE FILE" at bounding box center [453, 274] width 94 height 22
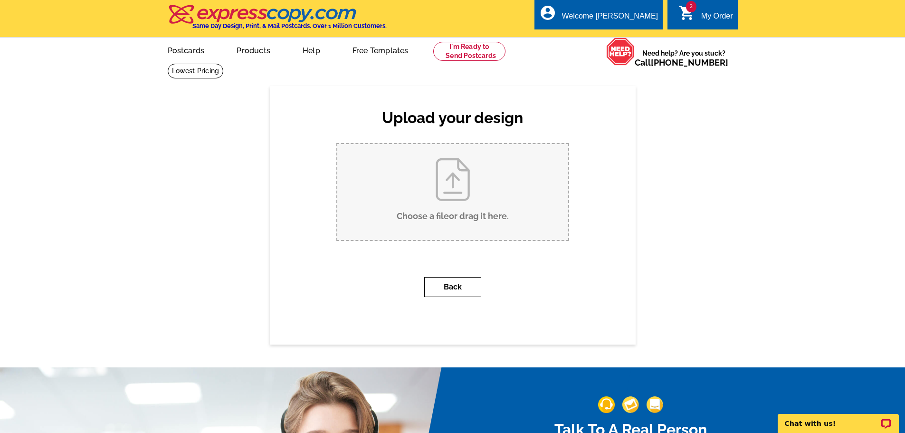
click at [443, 287] on button "Back" at bounding box center [452, 287] width 57 height 20
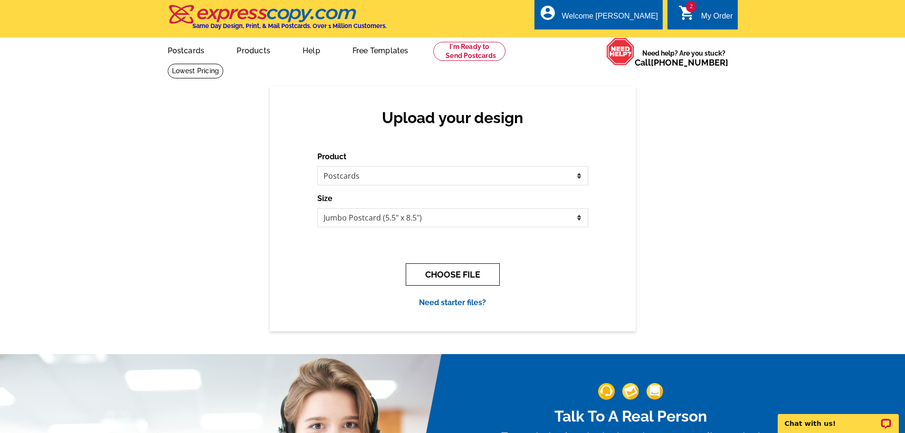
click at [451, 278] on button "CHOOSE FILE" at bounding box center [453, 274] width 94 height 22
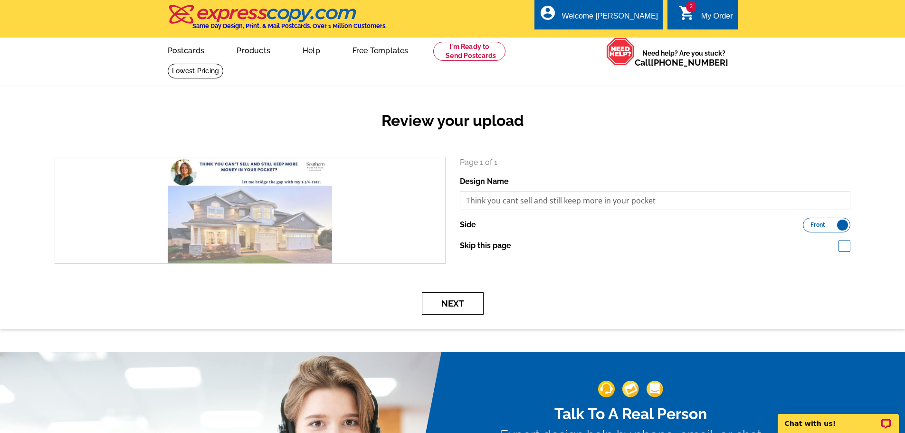
click at [457, 301] on button "Next" at bounding box center [453, 303] width 62 height 22
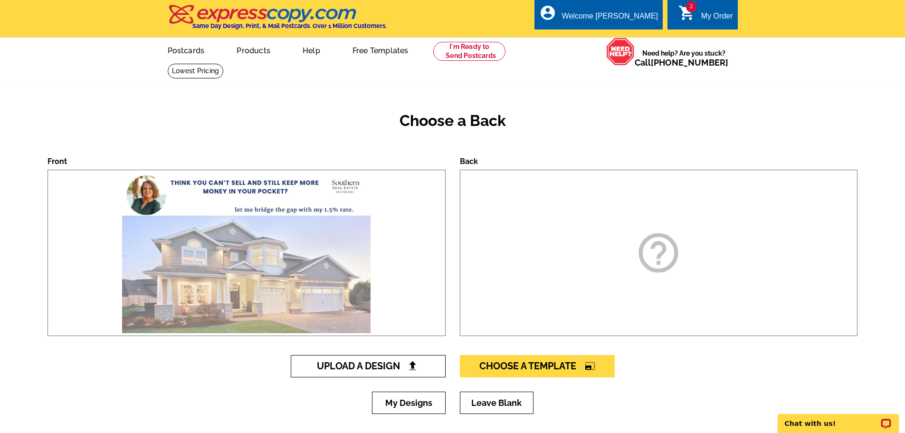
click at [372, 373] on link "Upload A Design" at bounding box center [368, 366] width 155 height 22
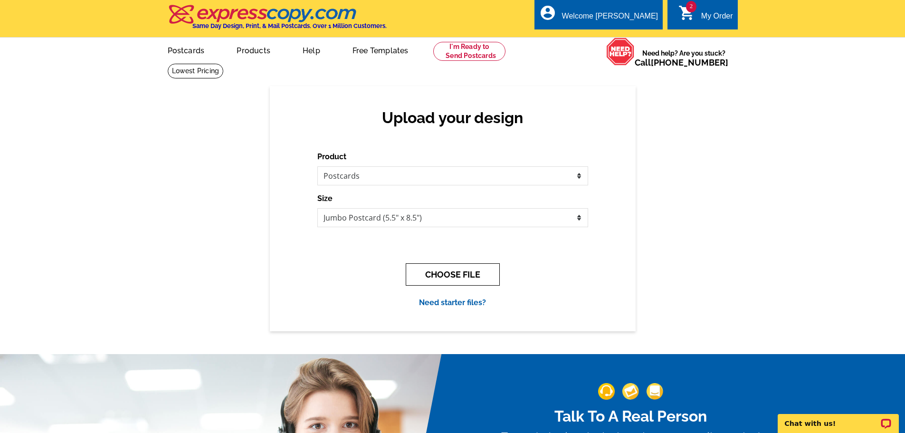
click at [434, 277] on button "CHOOSE FILE" at bounding box center [453, 274] width 94 height 22
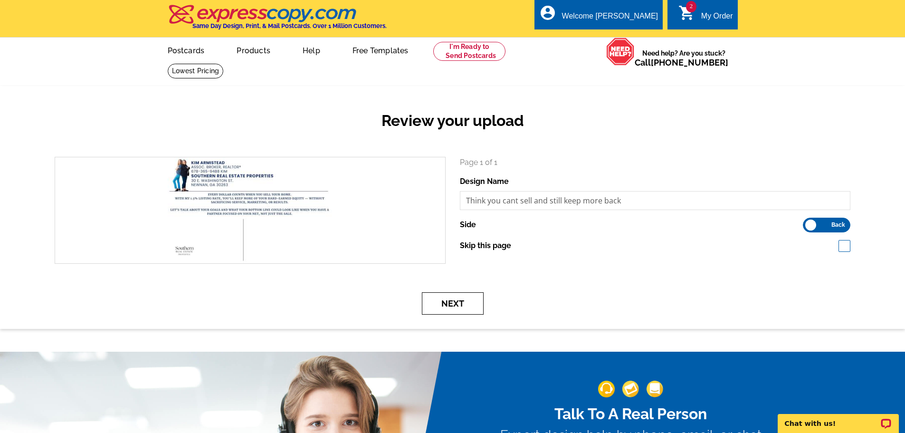
click at [458, 303] on button "Next" at bounding box center [453, 303] width 62 height 22
click at [451, 307] on button "Next" at bounding box center [453, 303] width 62 height 22
click at [843, 243] on span at bounding box center [844, 246] width 12 height 12
checkbox input "true"
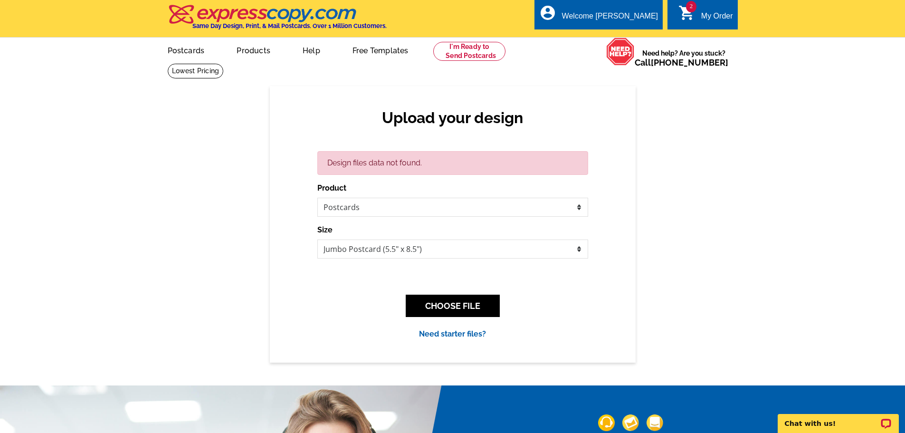
click at [697, 9] on div "2 shopping_cart My Order" at bounding box center [702, 15] width 70 height 30
click at [687, 10] on span "2" at bounding box center [691, 6] width 10 height 11
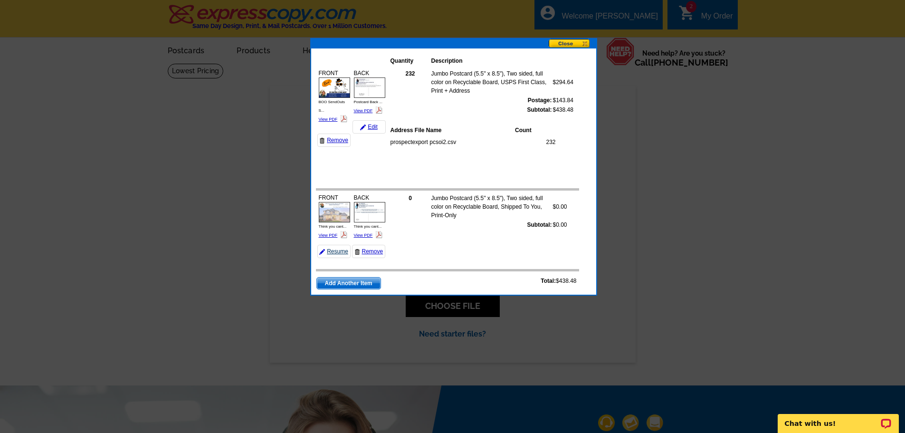
click at [336, 250] on link "Resume" at bounding box center [333, 251] width 33 height 13
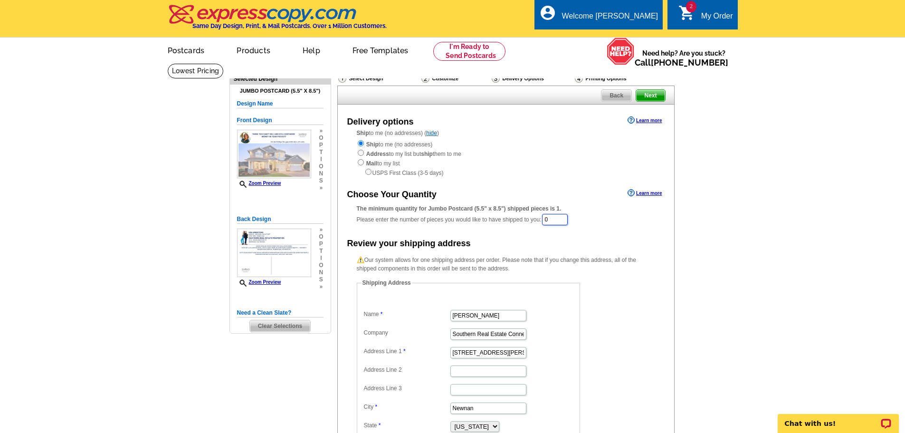
drag, startPoint x: 569, startPoint y: 220, endPoint x: 545, endPoint y: 221, distance: 23.8
click at [545, 221] on div "The minimum quantity for Jumbo Postcard (5.5" x 8.5") shipped pieces is 1. Plea…" at bounding box center [506, 215] width 298 height 22
drag, startPoint x: 564, startPoint y: 223, endPoint x: 517, endPoint y: 219, distance: 46.7
click at [517, 219] on div "The minimum quantity for Jumbo Postcard (5.5" x 8.5") shipped pieces is 1. Plea…" at bounding box center [506, 215] width 298 height 23
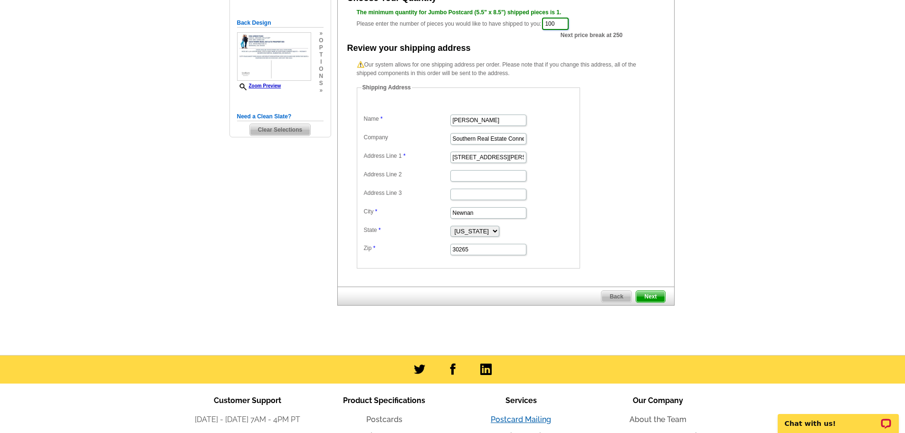
scroll to position [180, 0]
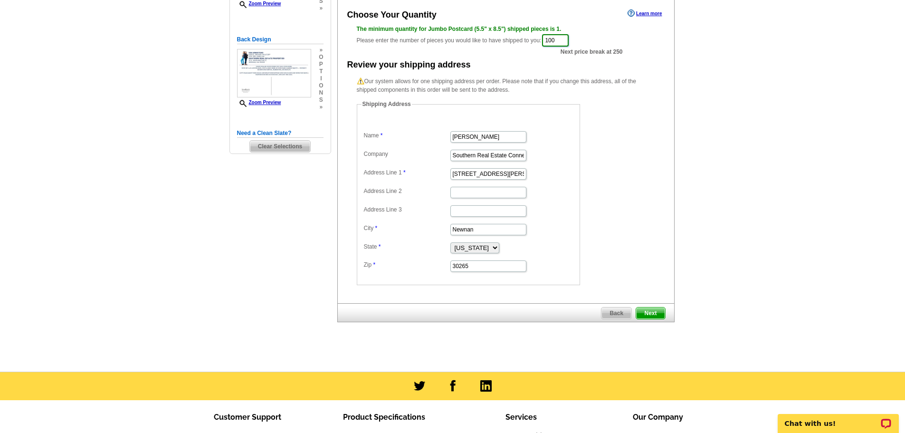
type input "100"
click at [461, 158] on input "Southern Real Estate Connections" at bounding box center [488, 155] width 76 height 11
drag, startPoint x: 452, startPoint y: 157, endPoint x: 750, endPoint y: 177, distance: 299.0
click at [750, 177] on main "Need Help? call 800-260-5887, chat with support, or have our designers make som…" at bounding box center [452, 128] width 905 height 488
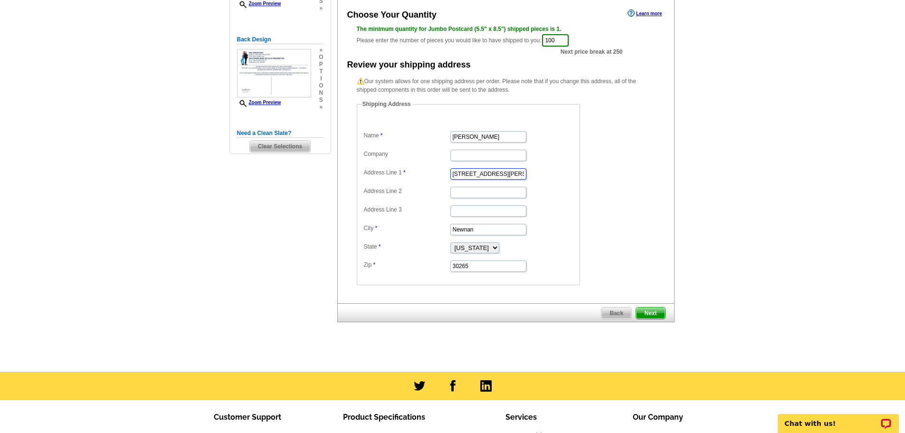
scroll to position [0, 0]
drag, startPoint x: 518, startPoint y: 174, endPoint x: 403, endPoint y: 169, distance: 115.1
click at [403, 169] on dl "Name Kim Armistead Company Address Line 1 30 E. Washington St. Address Line 2 A…" at bounding box center [468, 194] width 214 height 156
type input "45 Firethorne Dr"
drag, startPoint x: 407, startPoint y: 153, endPoint x: 422, endPoint y: 180, distance: 30.5
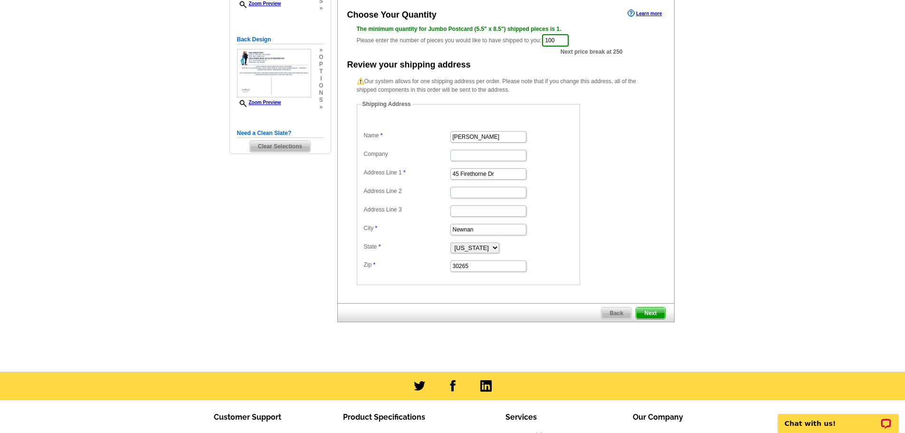
click at [406, 164] on dl "Name Kim Armistead Company Address Line 1 45 Firethorne Dr Address Line 2 Addre…" at bounding box center [468, 194] width 214 height 156
click at [651, 308] on link "Next" at bounding box center [649, 313] width 29 height 12
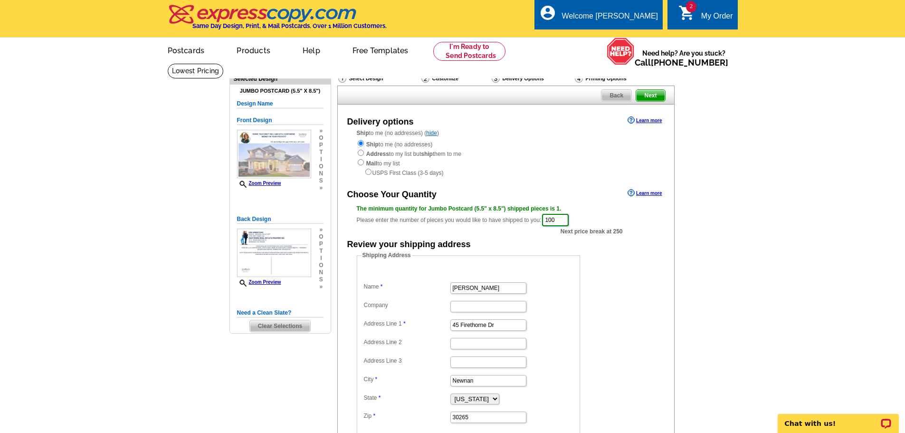
drag, startPoint x: 562, startPoint y: 220, endPoint x: 527, endPoint y: 222, distance: 34.7
click at [527, 222] on div "The minimum quantity for Jumbo Postcard (5.5" x 8.5") shipped pieces is 1. Plea…" at bounding box center [506, 215] width 298 height 23
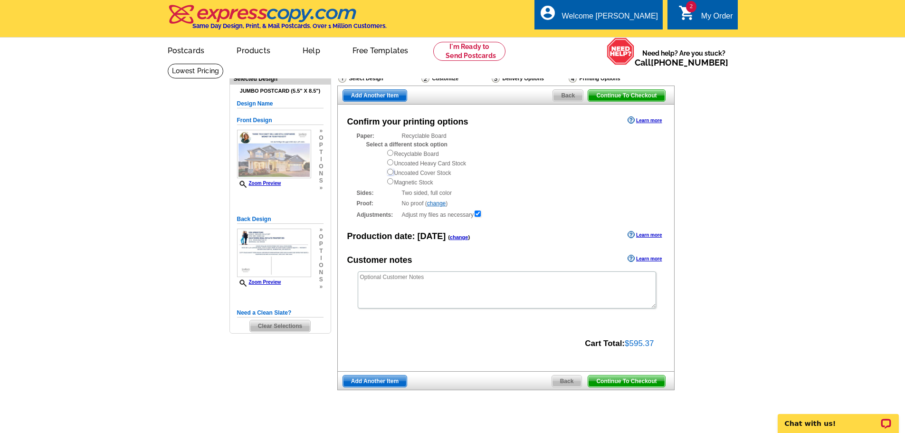
click at [391, 172] on input "radio" at bounding box center [390, 172] width 6 height 6
radio input "true"
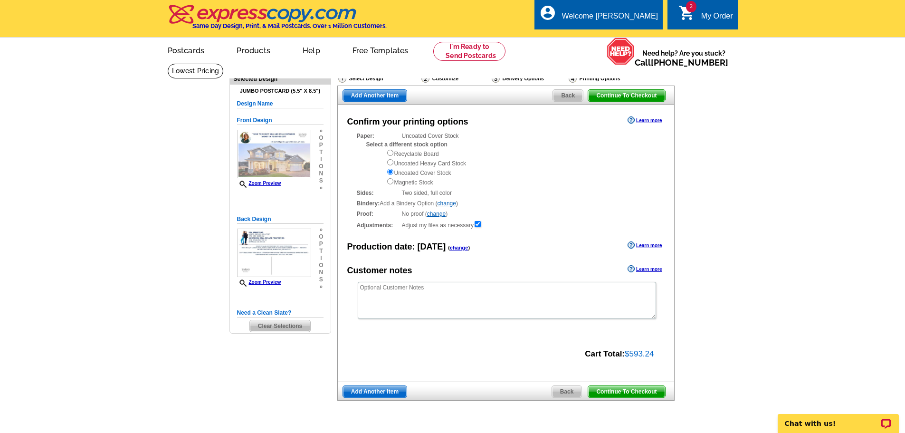
click at [616, 101] on span "Continue To Checkout" at bounding box center [626, 95] width 76 height 11
click at [616, 96] on span "Continue To Checkout" at bounding box center [626, 95] width 76 height 11
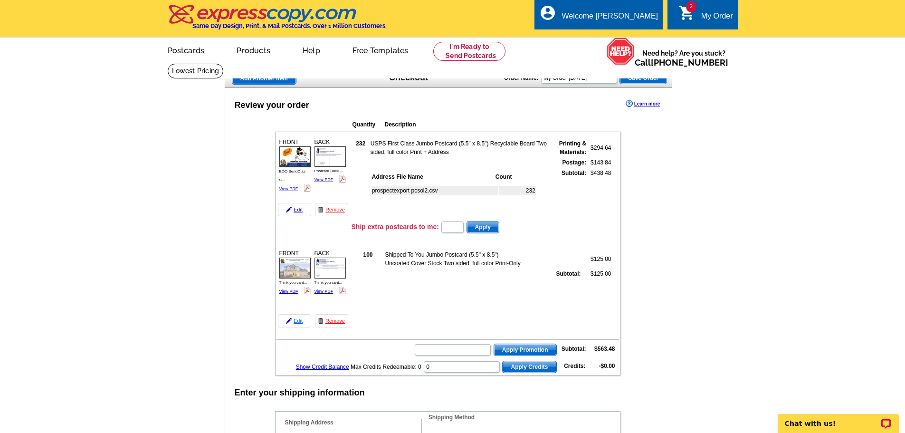
click at [299, 322] on link "Edit" at bounding box center [294, 320] width 33 height 13
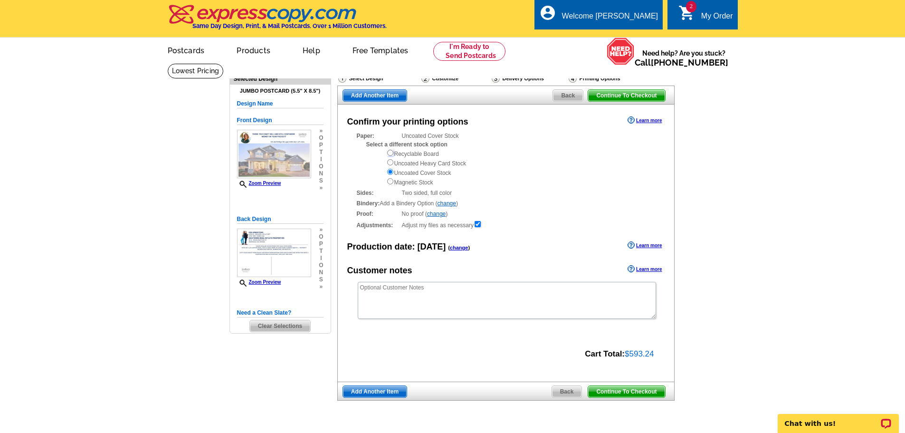
click at [391, 152] on input "radio" at bounding box center [390, 153] width 6 height 6
radio input "true"
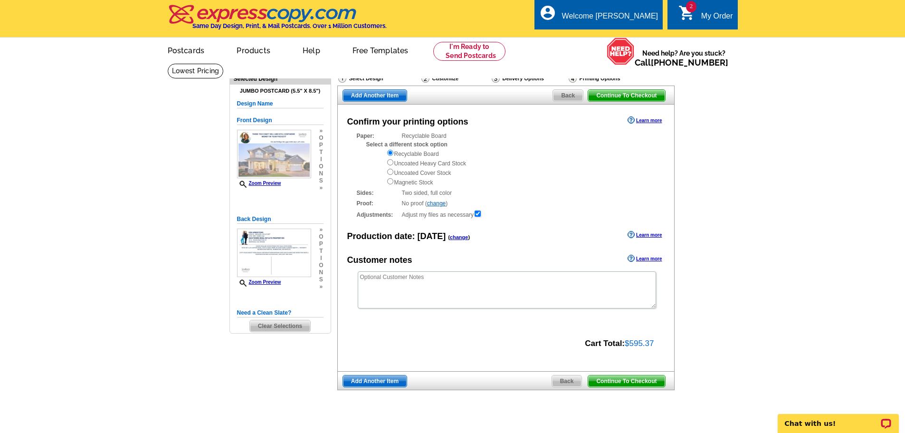
click at [637, 381] on span "Continue To Checkout" at bounding box center [626, 380] width 76 height 11
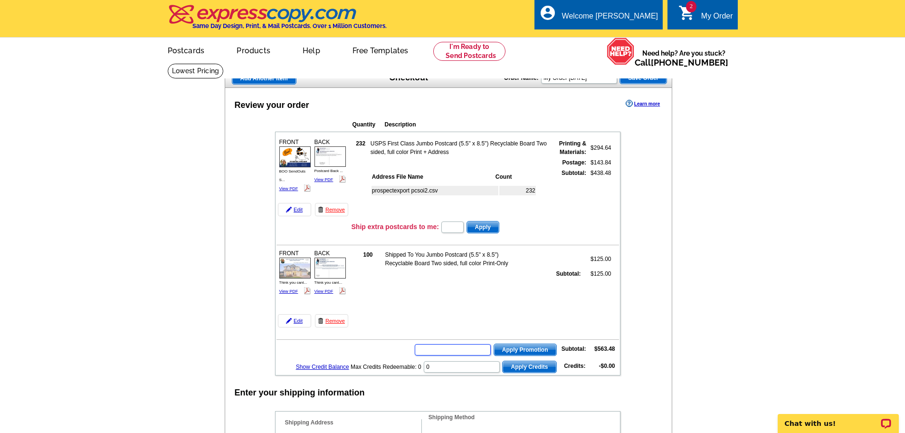
click at [466, 349] on input "text" at bounding box center [453, 349] width 76 height 11
click at [444, 355] on input "text" at bounding box center [453, 349] width 76 height 11
type input "SMS40m"
click at [512, 351] on span "Apply Promotion" at bounding box center [525, 349] width 62 height 11
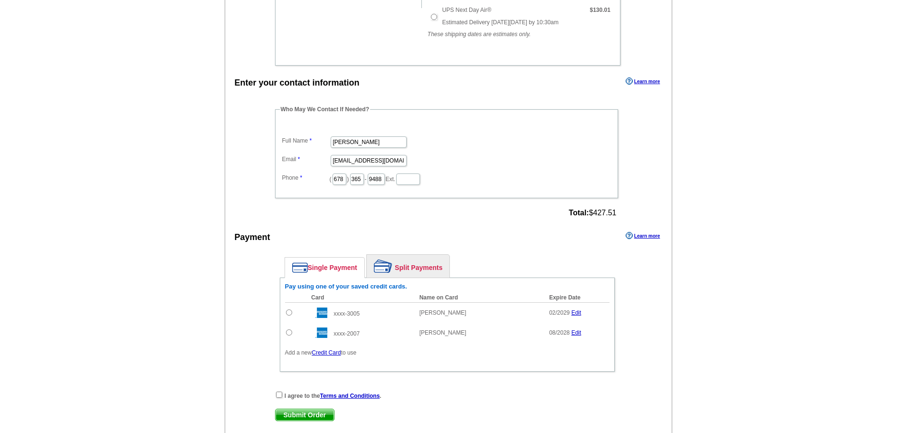
scroll to position [712, 0]
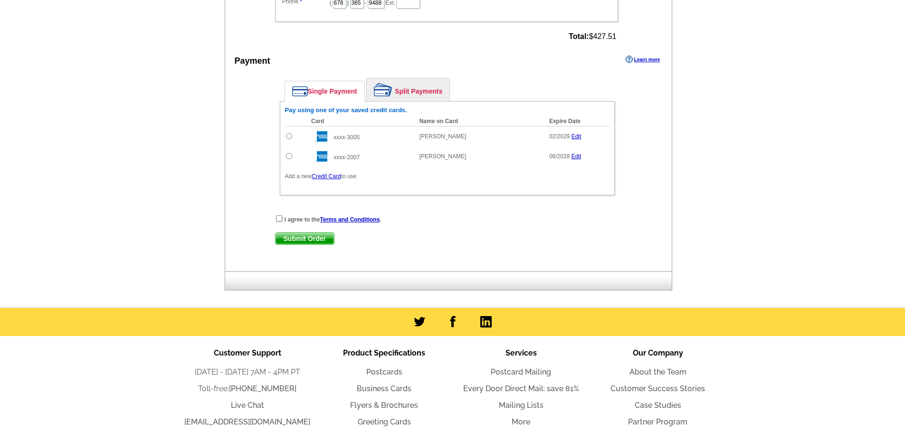
click at [335, 179] on link "Credit Card" at bounding box center [326, 176] width 29 height 7
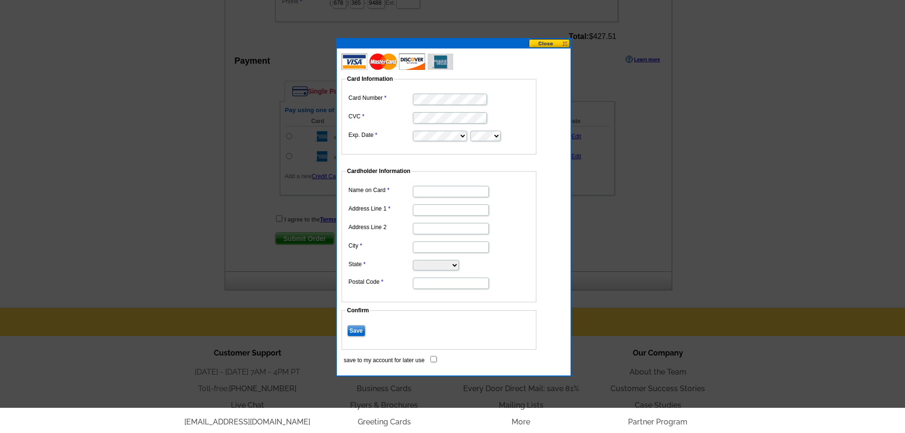
scroll to position [665, 0]
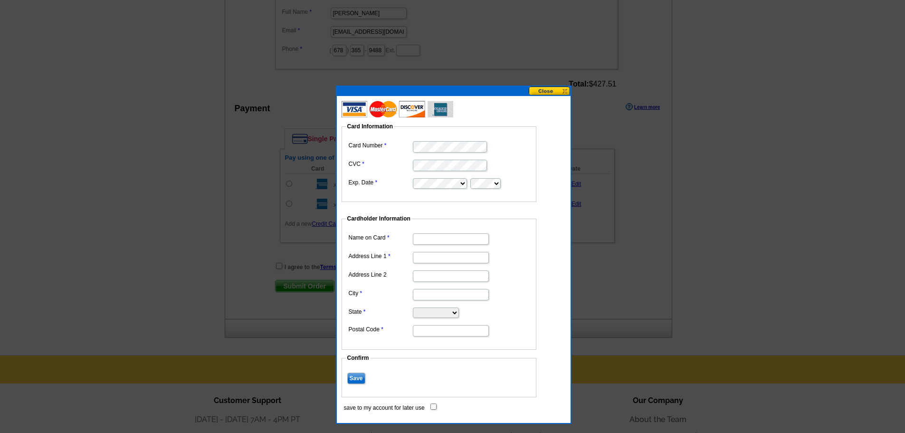
type input "[PERSON_NAME]"
click at [439, 259] on input "Address Line 1" at bounding box center [451, 257] width 76 height 11
type input "45 Firethorne Dr"
type input "Newnan"
select select "GA"
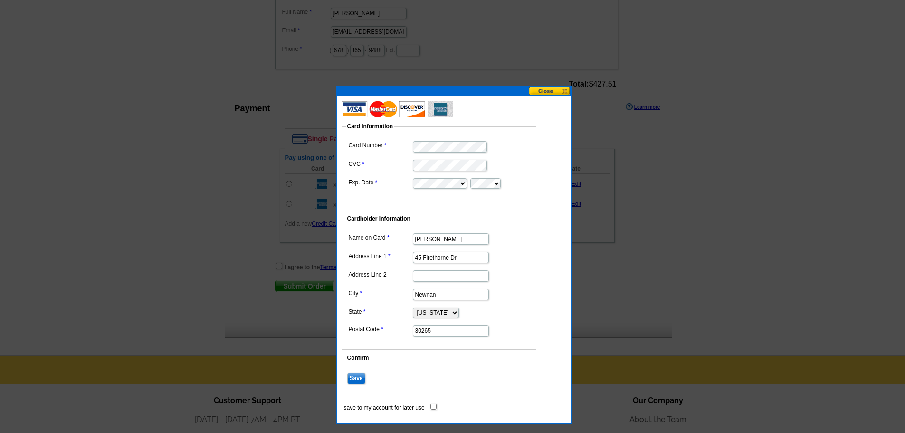
type input "30265"
click at [436, 405] on dd at bounding box center [443, 405] width 204 height 9
click at [434, 407] on input "save to my account for later use" at bounding box center [433, 406] width 6 height 6
checkbox input "true"
click at [355, 375] on input "Save" at bounding box center [356, 377] width 18 height 11
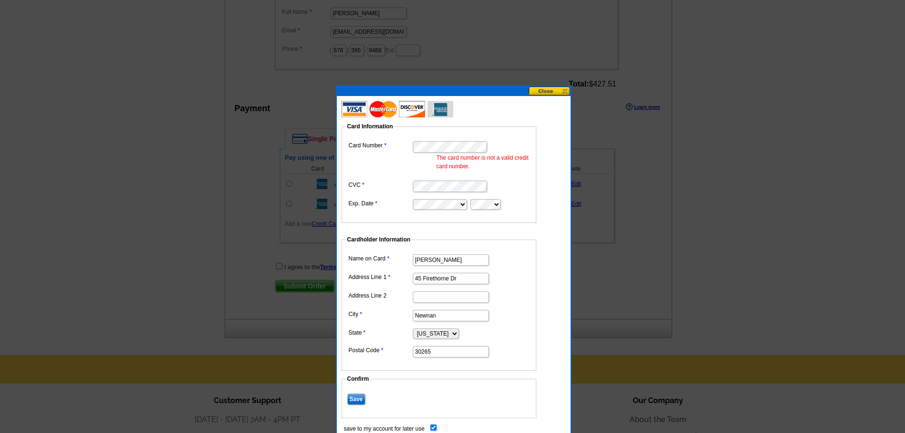
click at [353, 402] on input "Save" at bounding box center [356, 398] width 18 height 11
click at [452, 152] on dd "The card number is not a valid credit card number." at bounding box center [438, 155] width 185 height 32
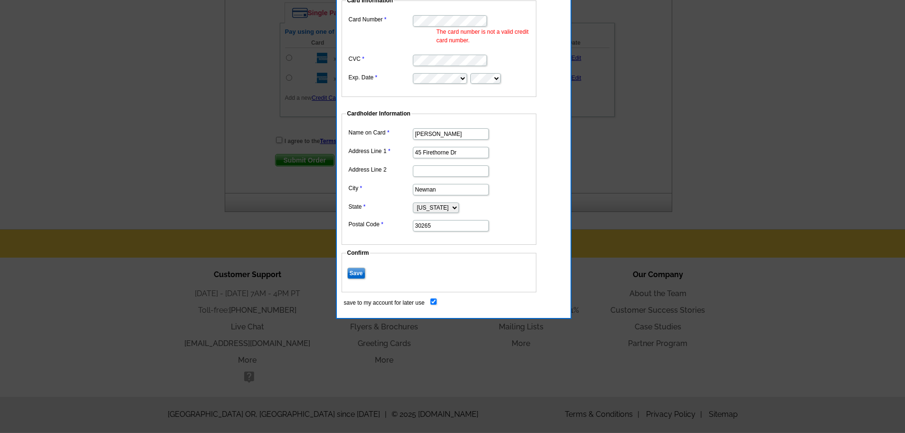
click at [355, 274] on input "Save" at bounding box center [356, 272] width 18 height 11
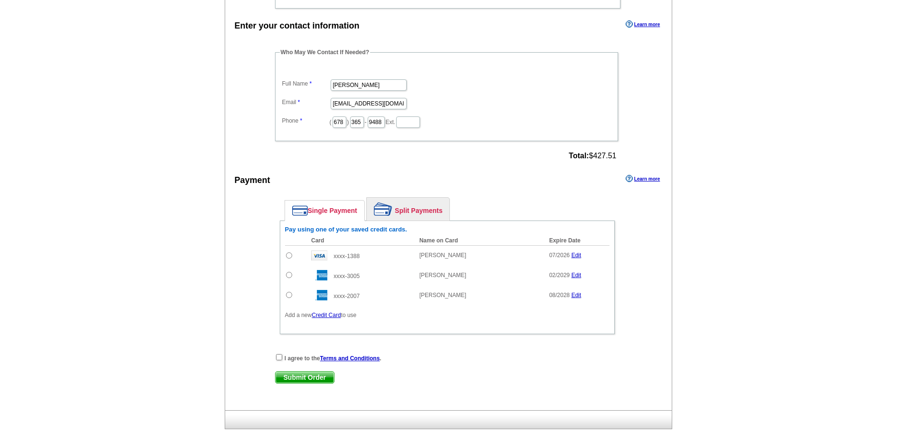
scroll to position [601, 0]
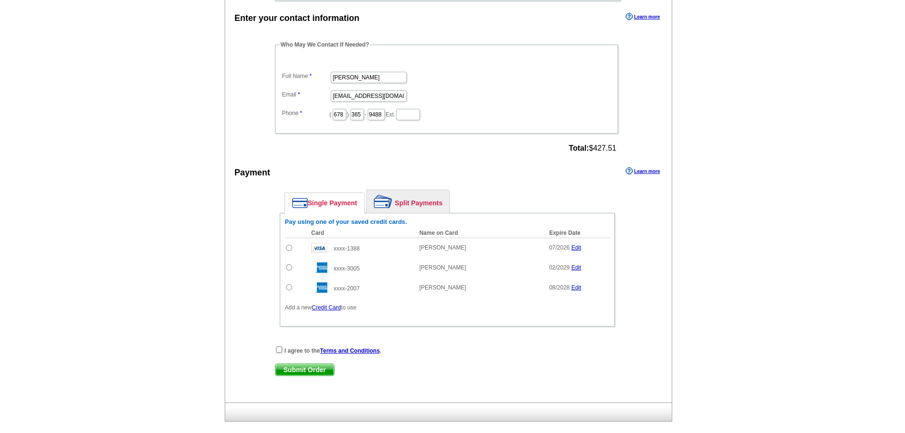
click at [289, 248] on input "radio" at bounding box center [289, 248] width 6 height 6
radio input "true"
click at [278, 349] on input "checkbox" at bounding box center [279, 349] width 6 height 6
checkbox input "true"
click at [307, 373] on span "Submit Order" at bounding box center [304, 369] width 58 height 11
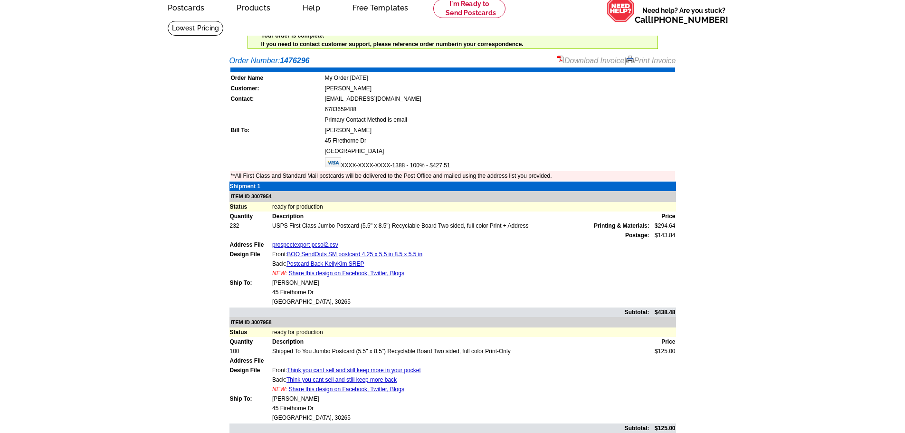
scroll to position [95, 0]
